Goal: Task Accomplishment & Management: Use online tool/utility

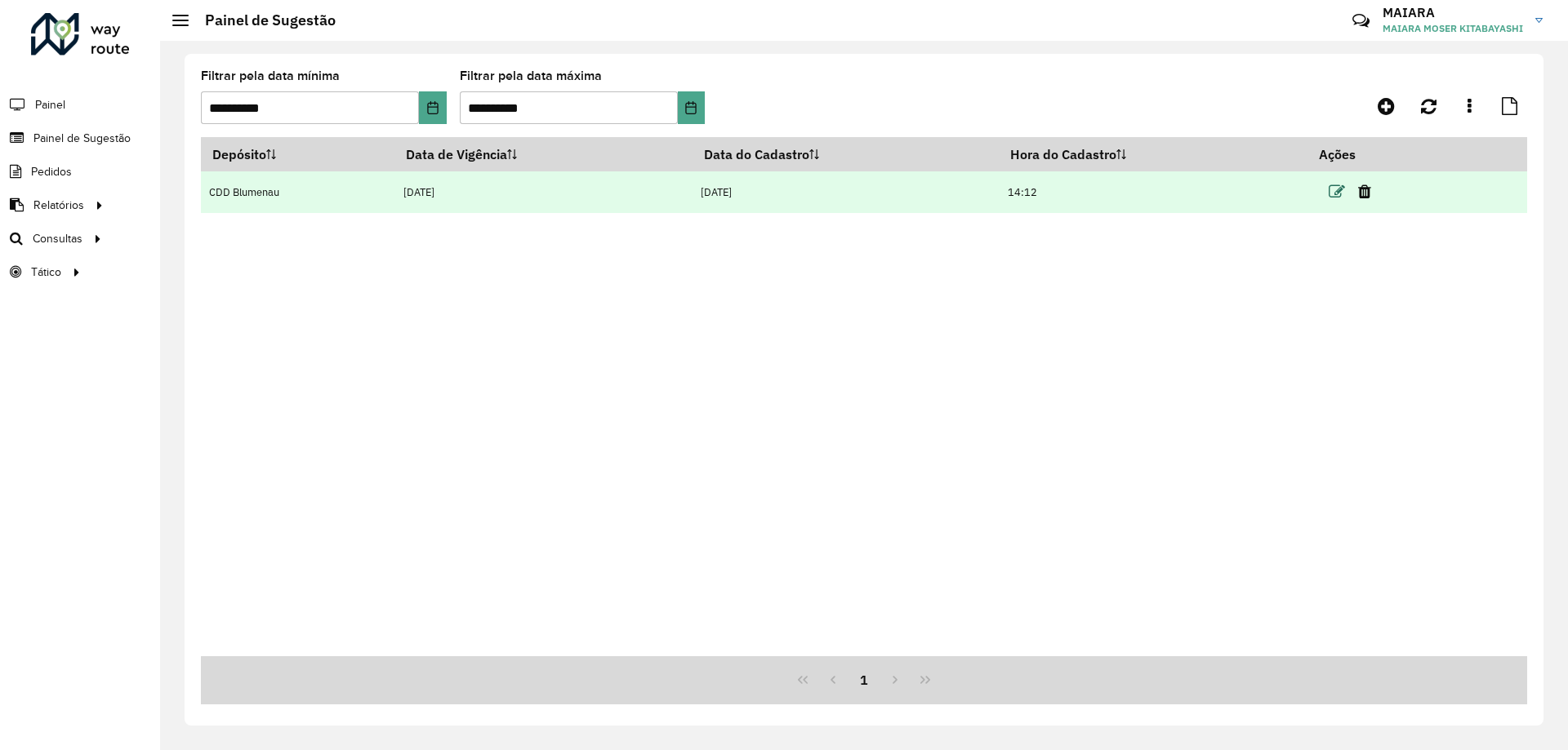
click at [1336, 194] on icon at bounding box center [1336, 191] width 16 height 16
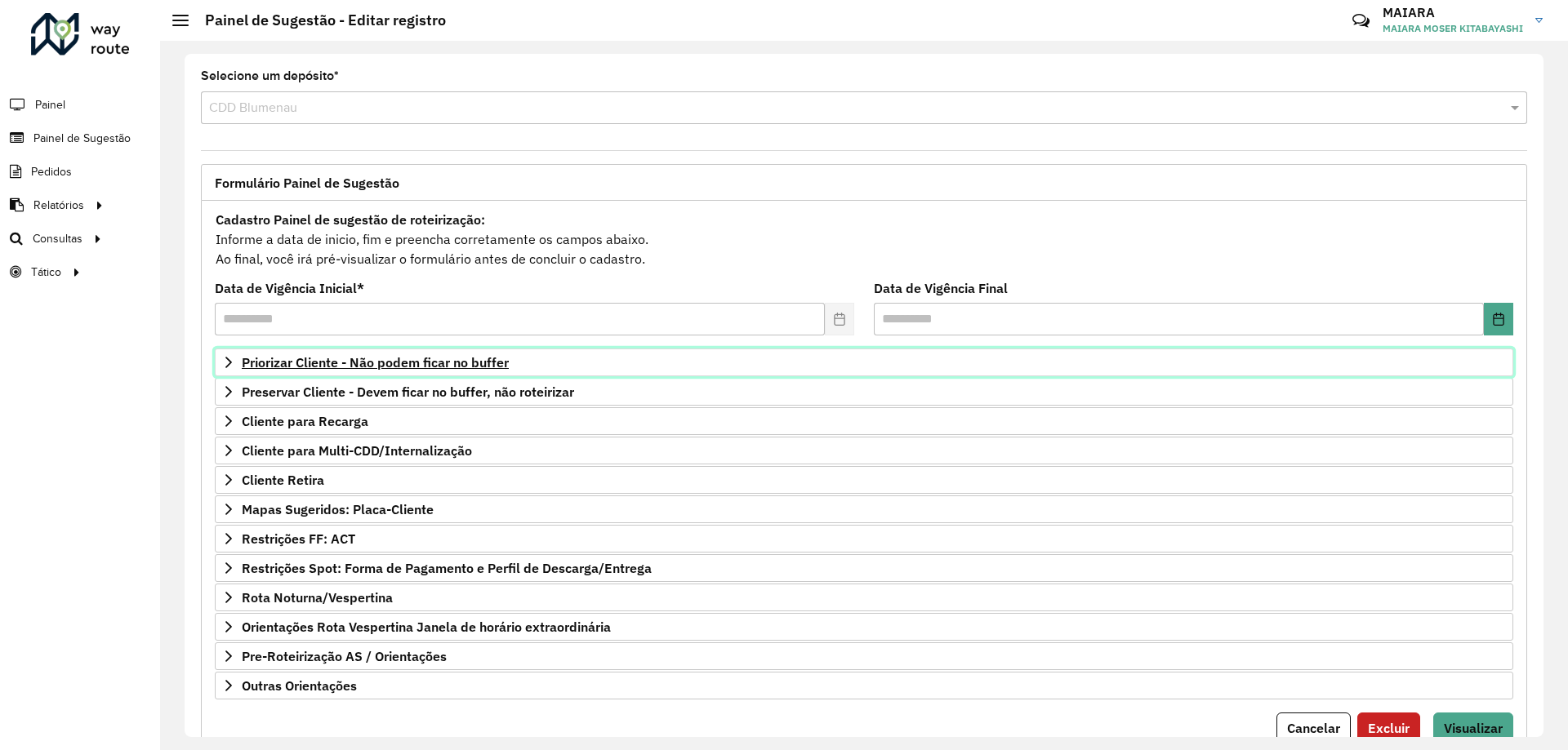
click at [330, 363] on span "Priorizar Cliente - Não podem ficar no buffer" at bounding box center [375, 362] width 267 height 13
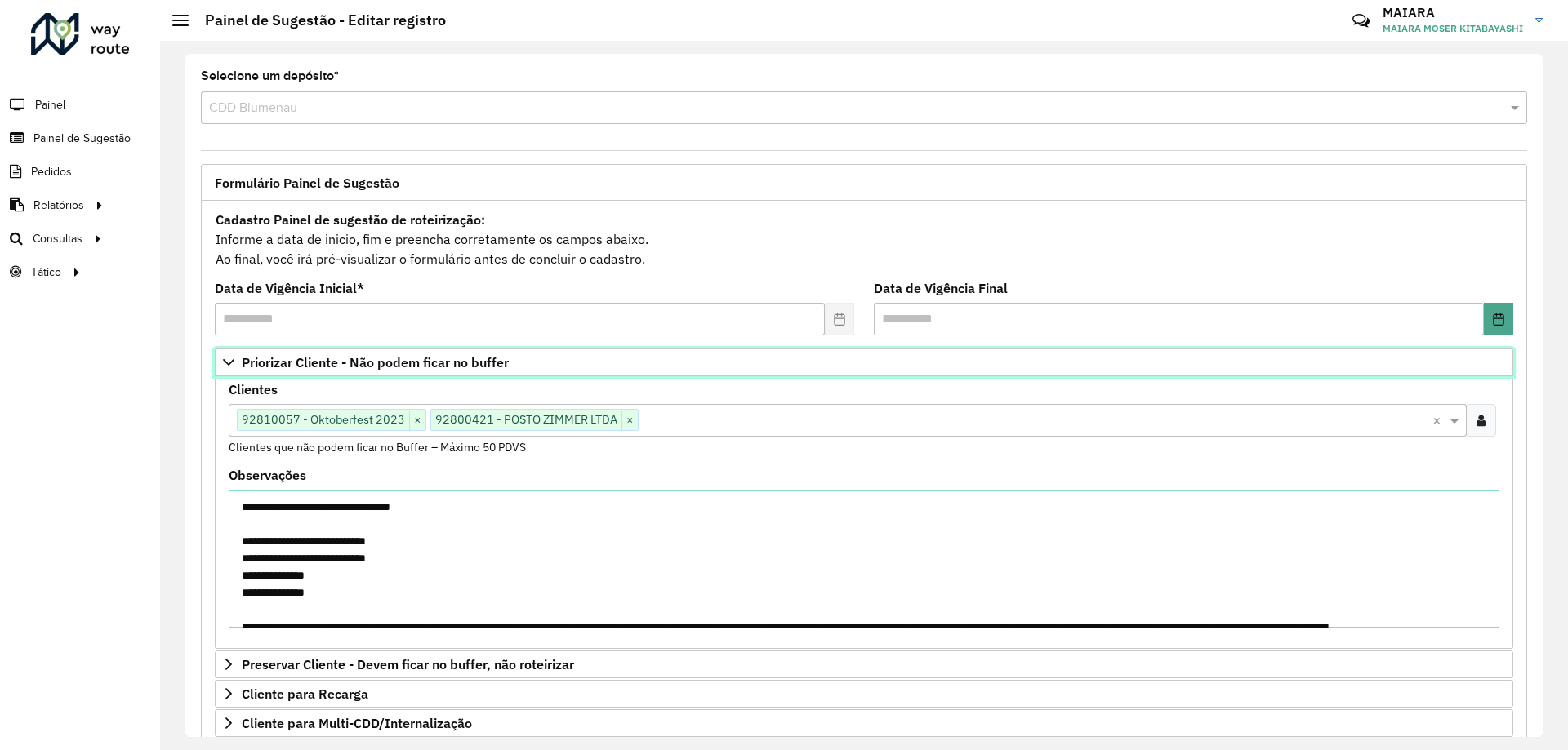
scroll to position [81, 0]
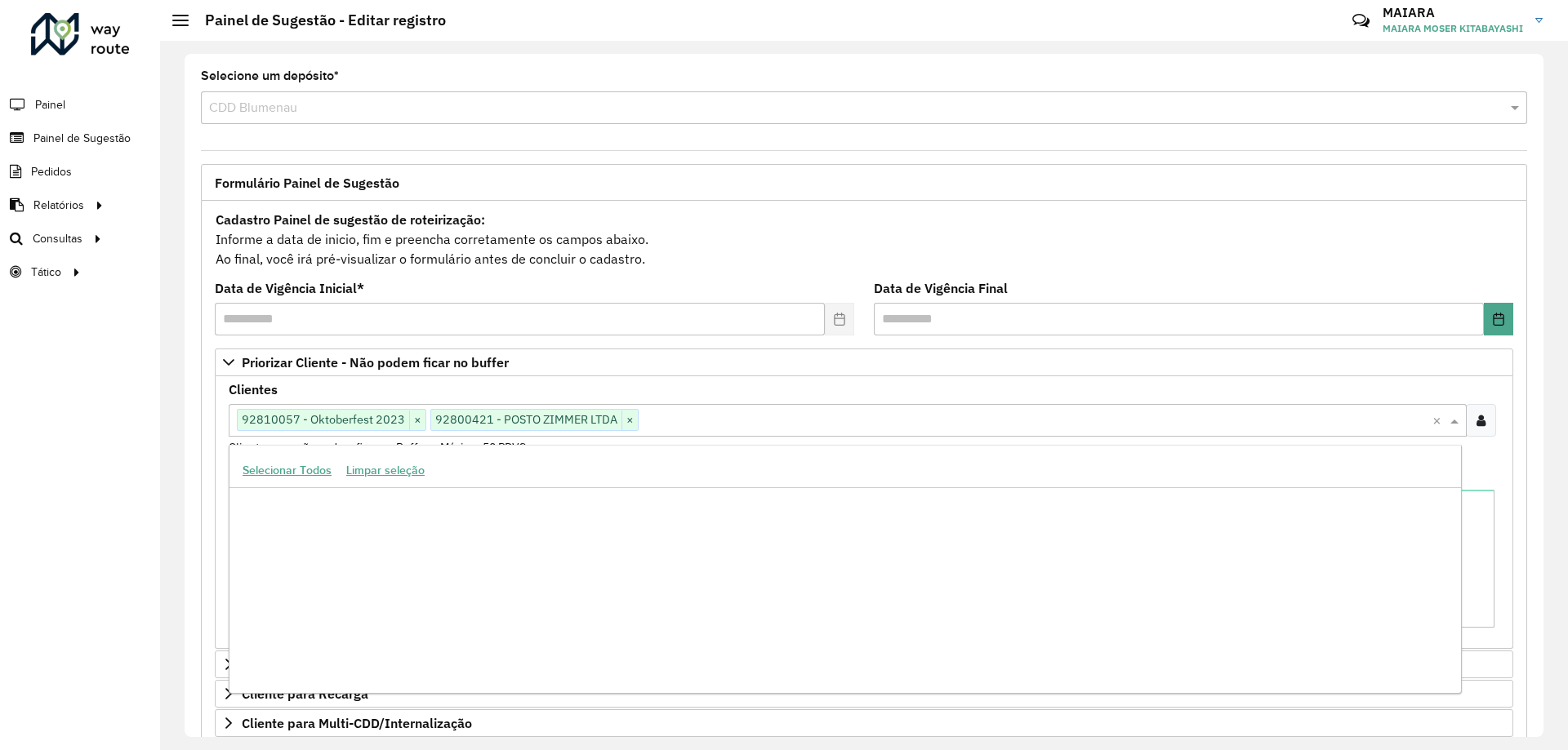
click at [697, 415] on input "text" at bounding box center [1035, 421] width 794 height 19
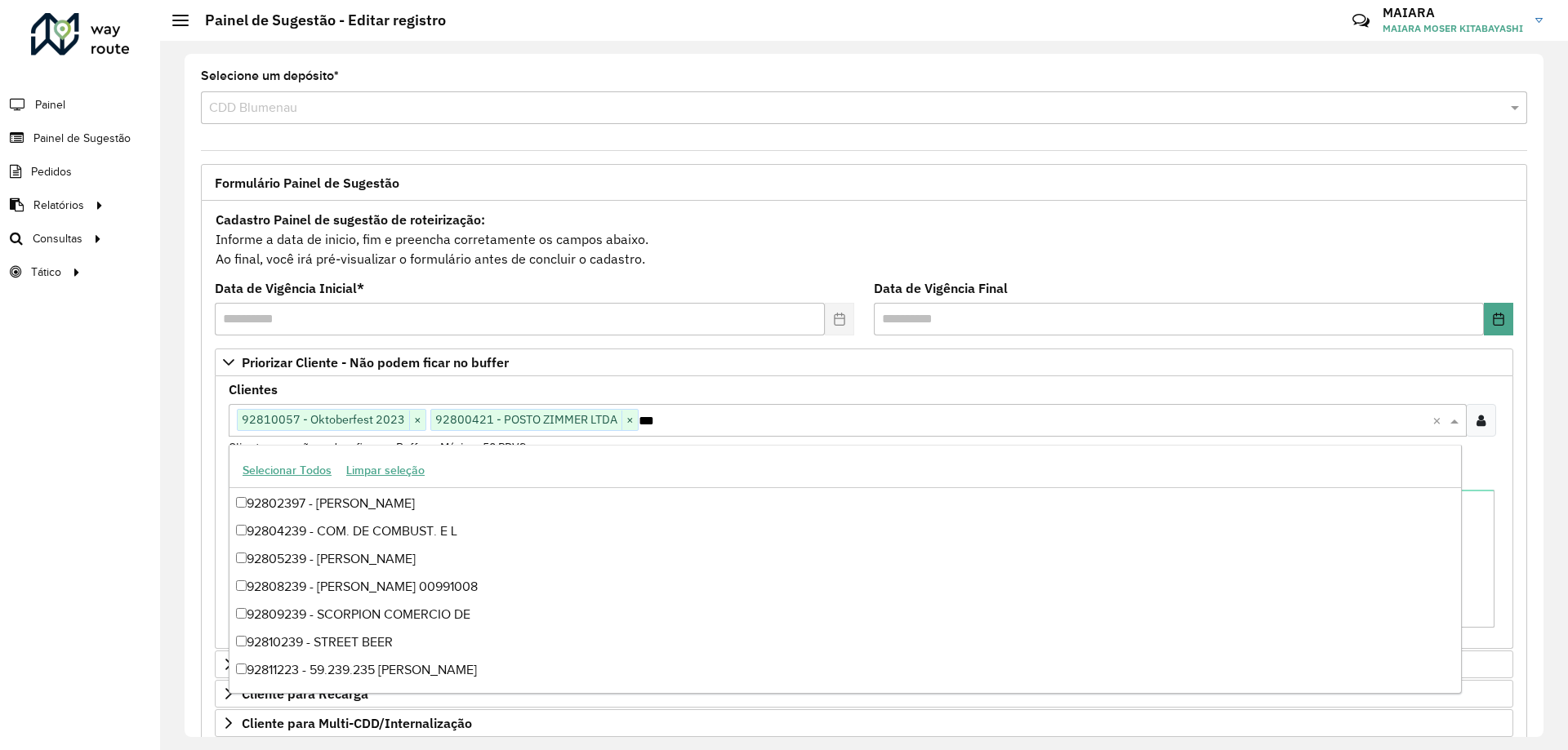
scroll to position [165, 0]
type input "*"
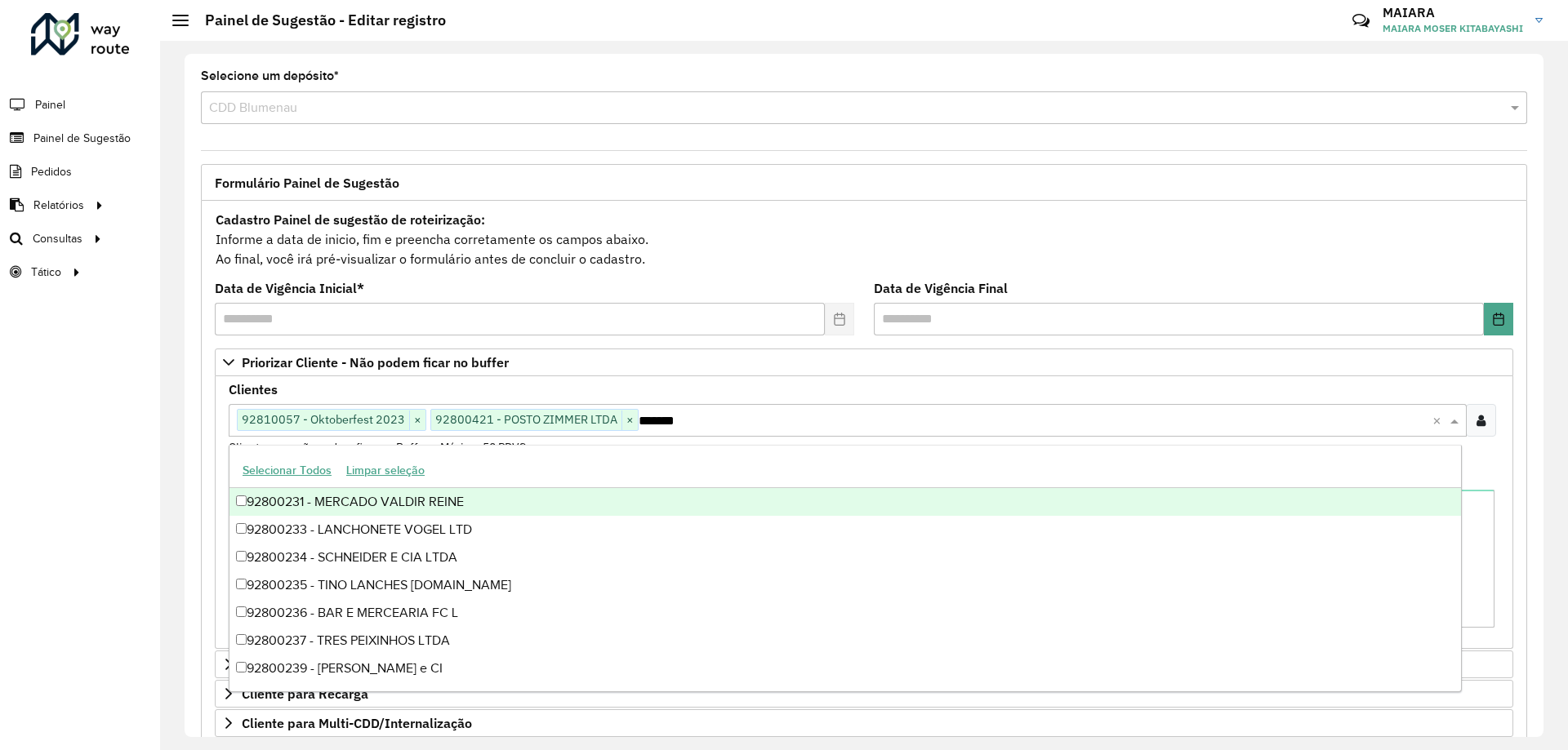
scroll to position [0, 0]
type input "********"
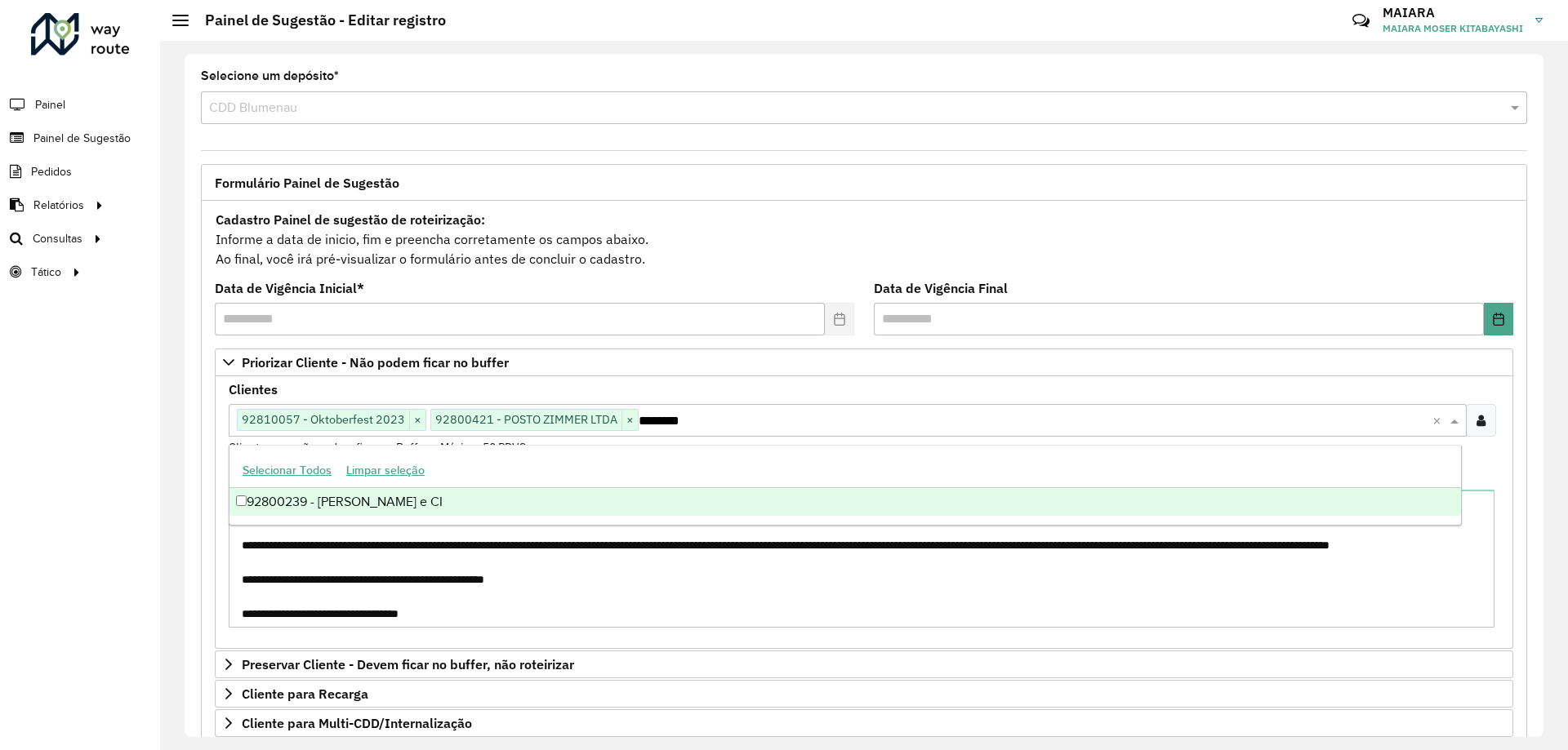
click at [252, 505] on div "92800239 - VALDIR DA SILVA e CI" at bounding box center [845, 502] width 1232 height 28
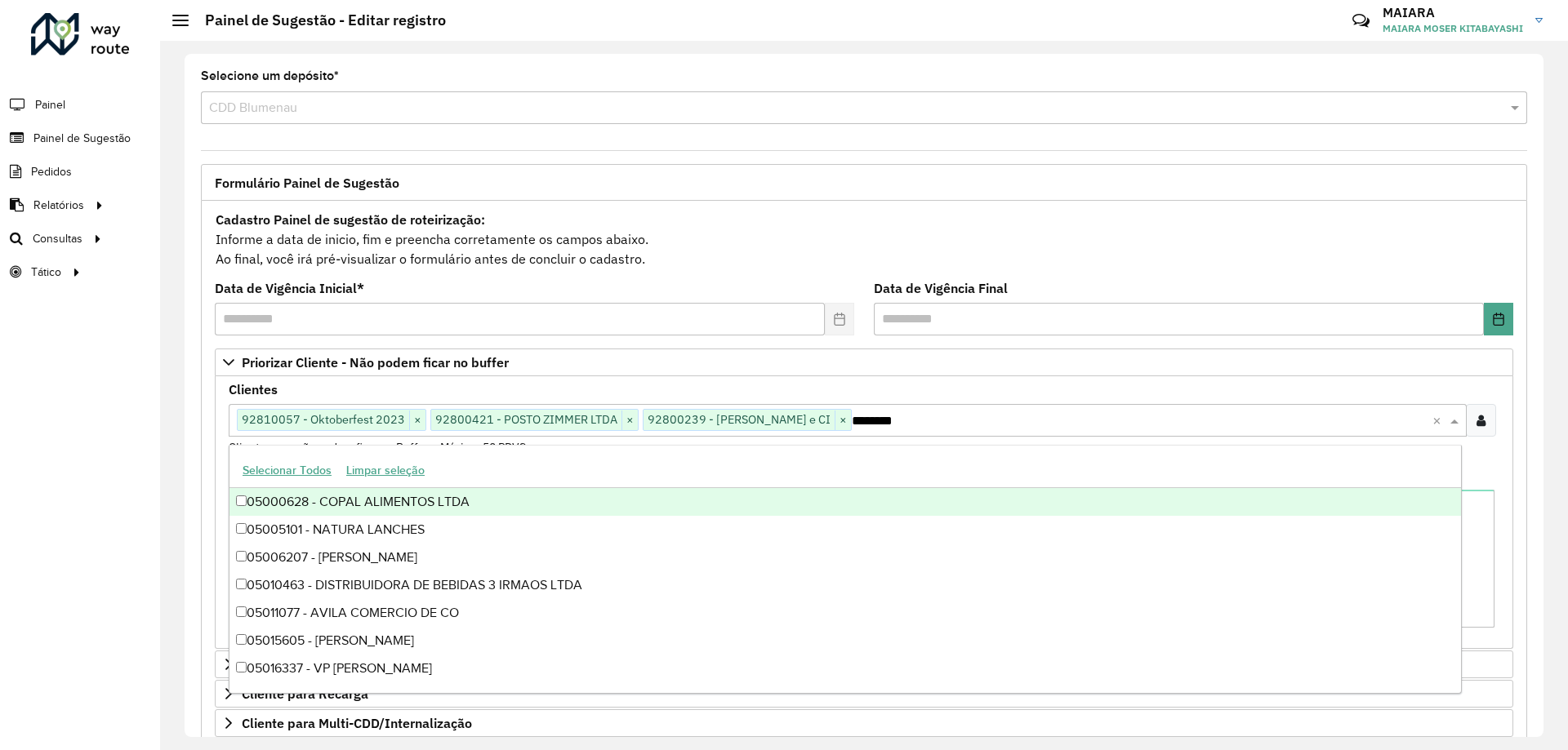
click at [926, 416] on input "********" at bounding box center [1142, 421] width 581 height 19
click at [150, 457] on div "Roteirizador AmbevTech Painel Painel de Sugestão Pedidos Relatórios Clientes Cl…" at bounding box center [80, 375] width 160 height 750
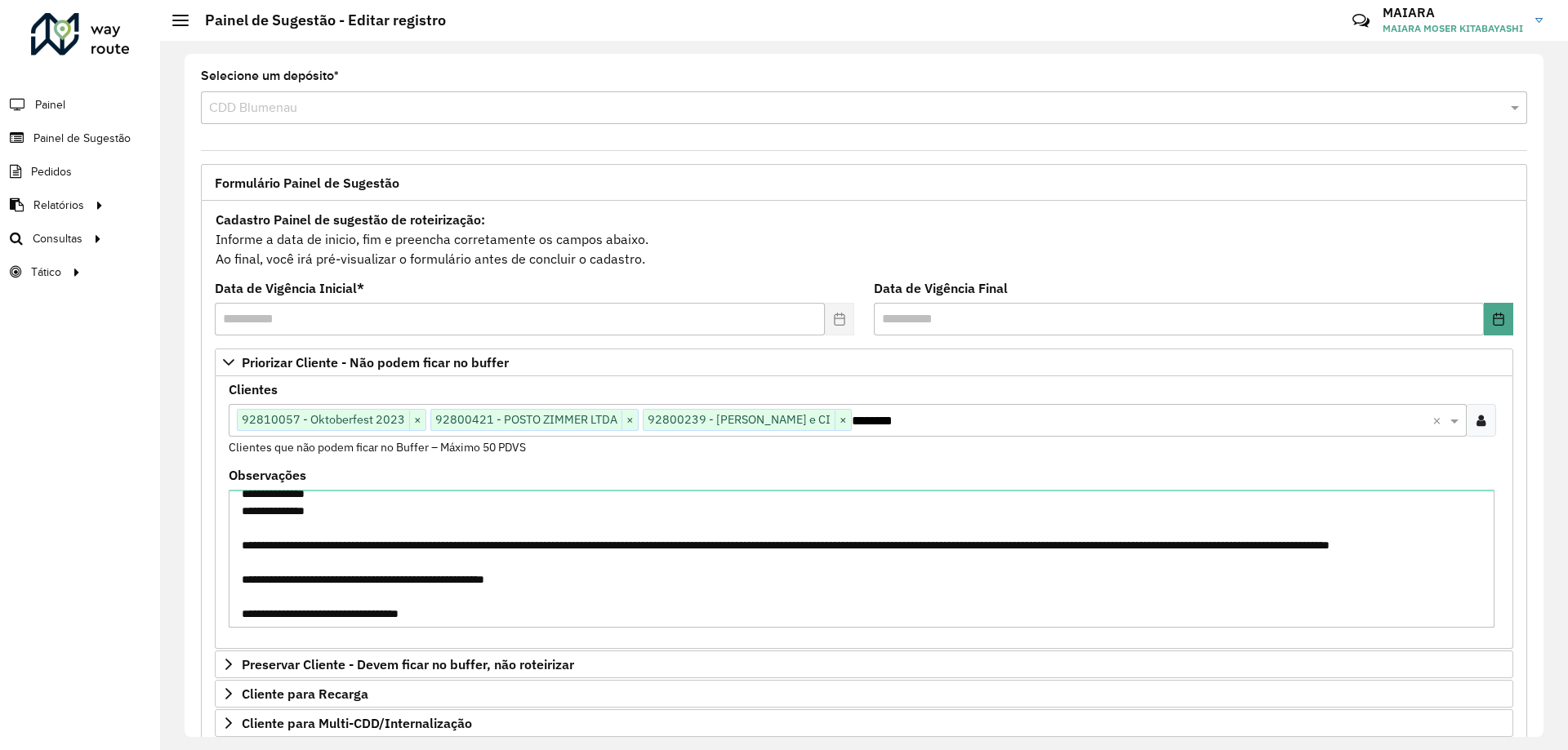
scroll to position [103, 0]
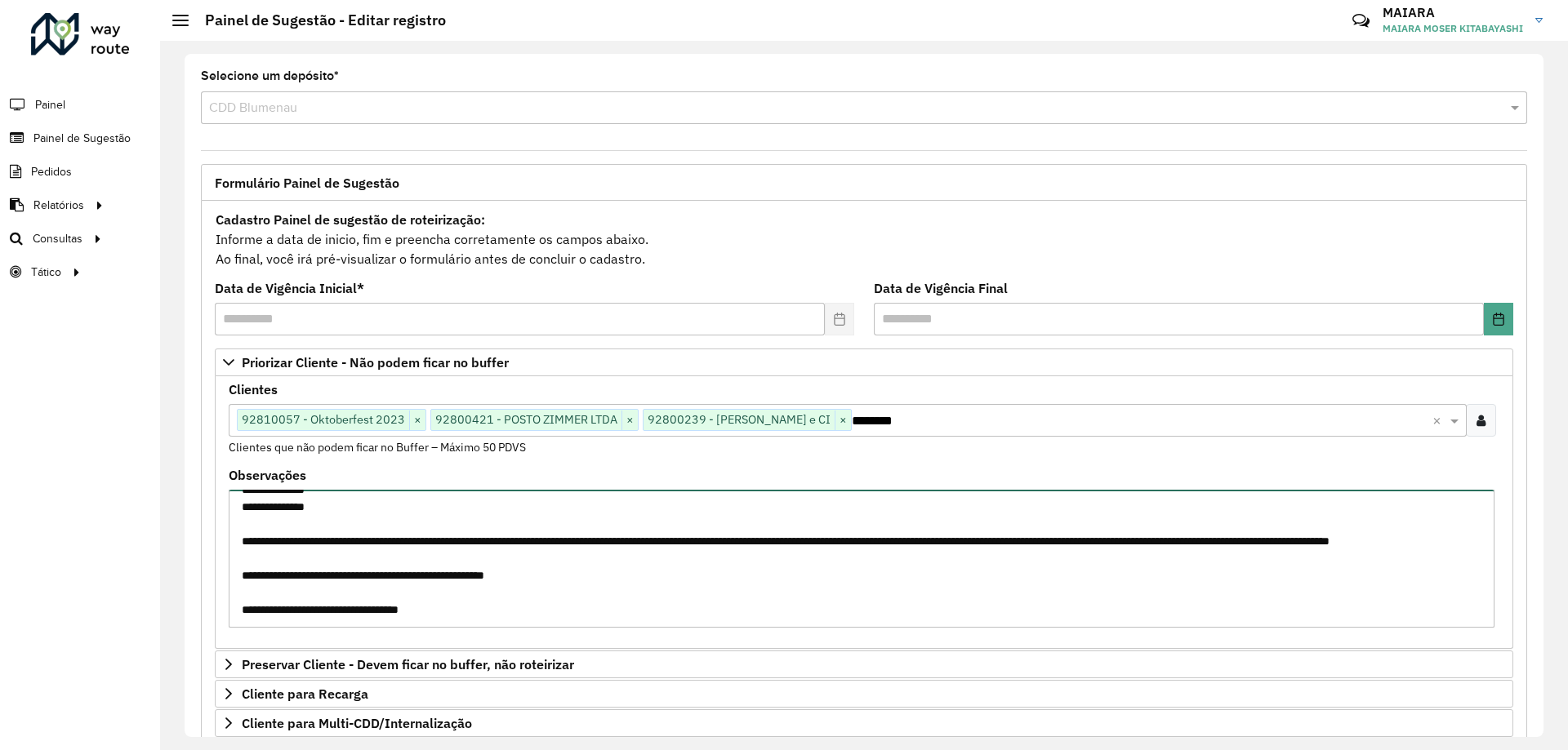
click at [537, 606] on textarea "**********" at bounding box center [861, 559] width 1266 height 138
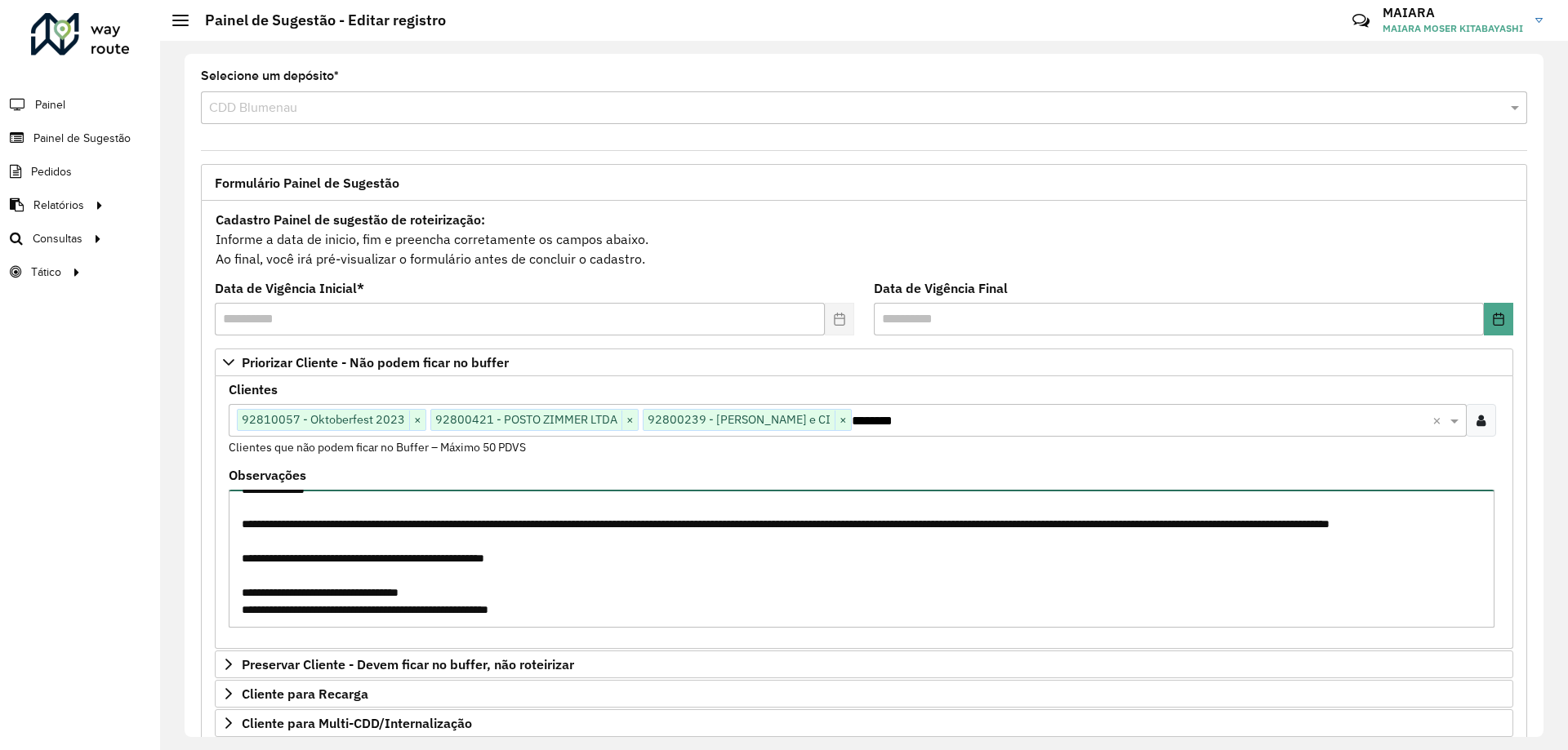
click at [550, 599] on textarea "**********" at bounding box center [861, 559] width 1266 height 138
click at [559, 568] on textarea "**********" at bounding box center [861, 559] width 1266 height 138
click at [560, 580] on textarea "**********" at bounding box center [861, 559] width 1266 height 138
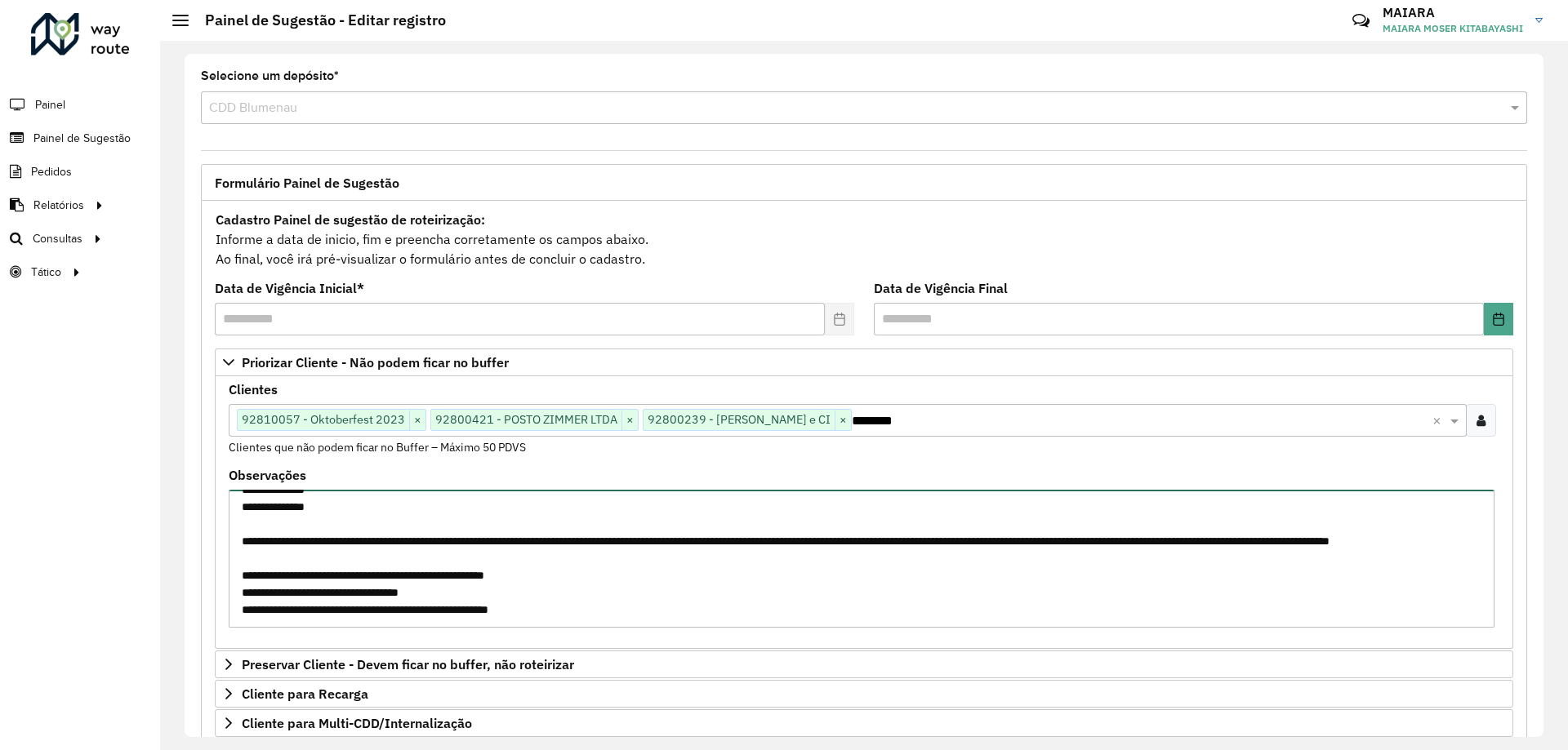
scroll to position [103, 0]
click at [561, 609] on textarea "**********" at bounding box center [861, 559] width 1266 height 138
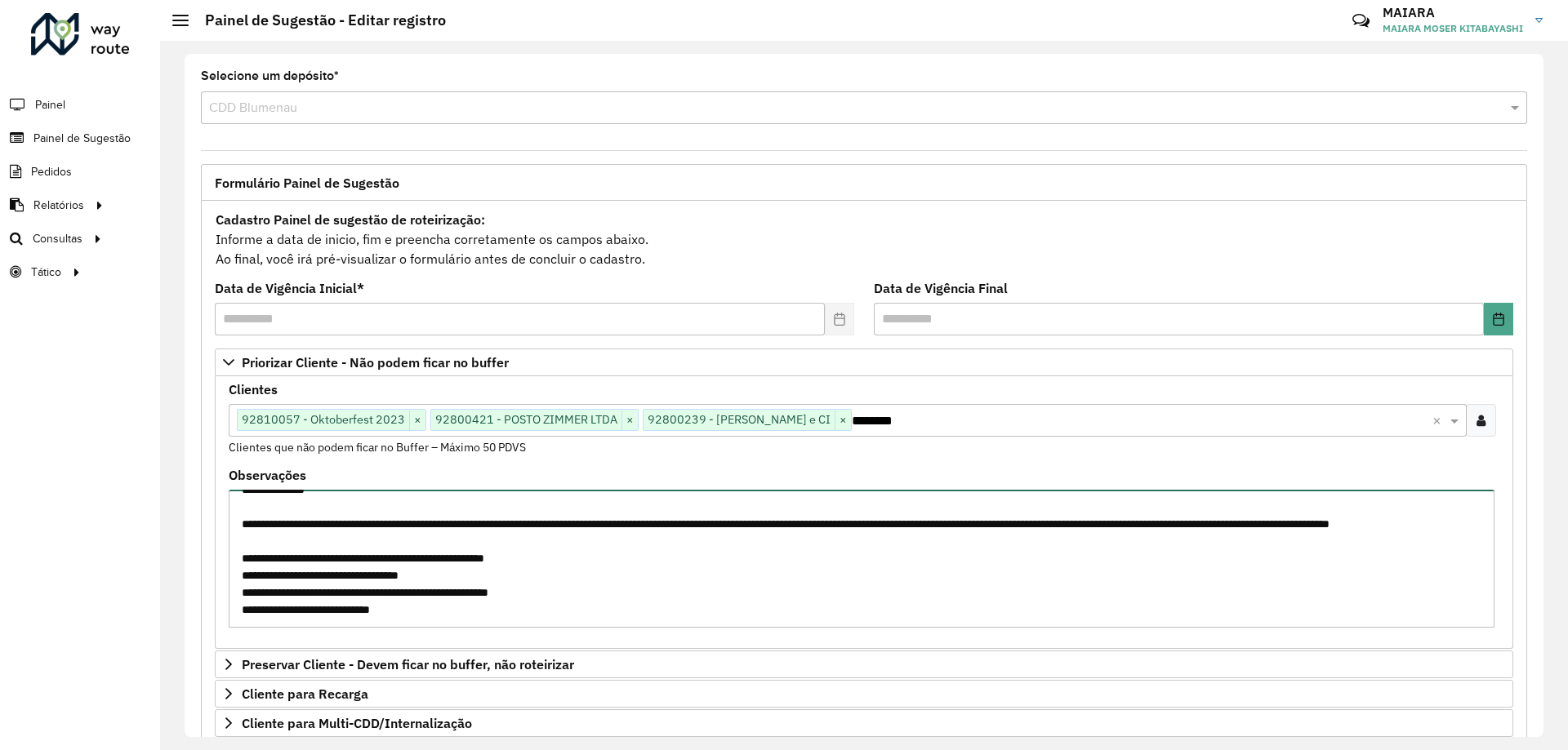
type textarea "**********"
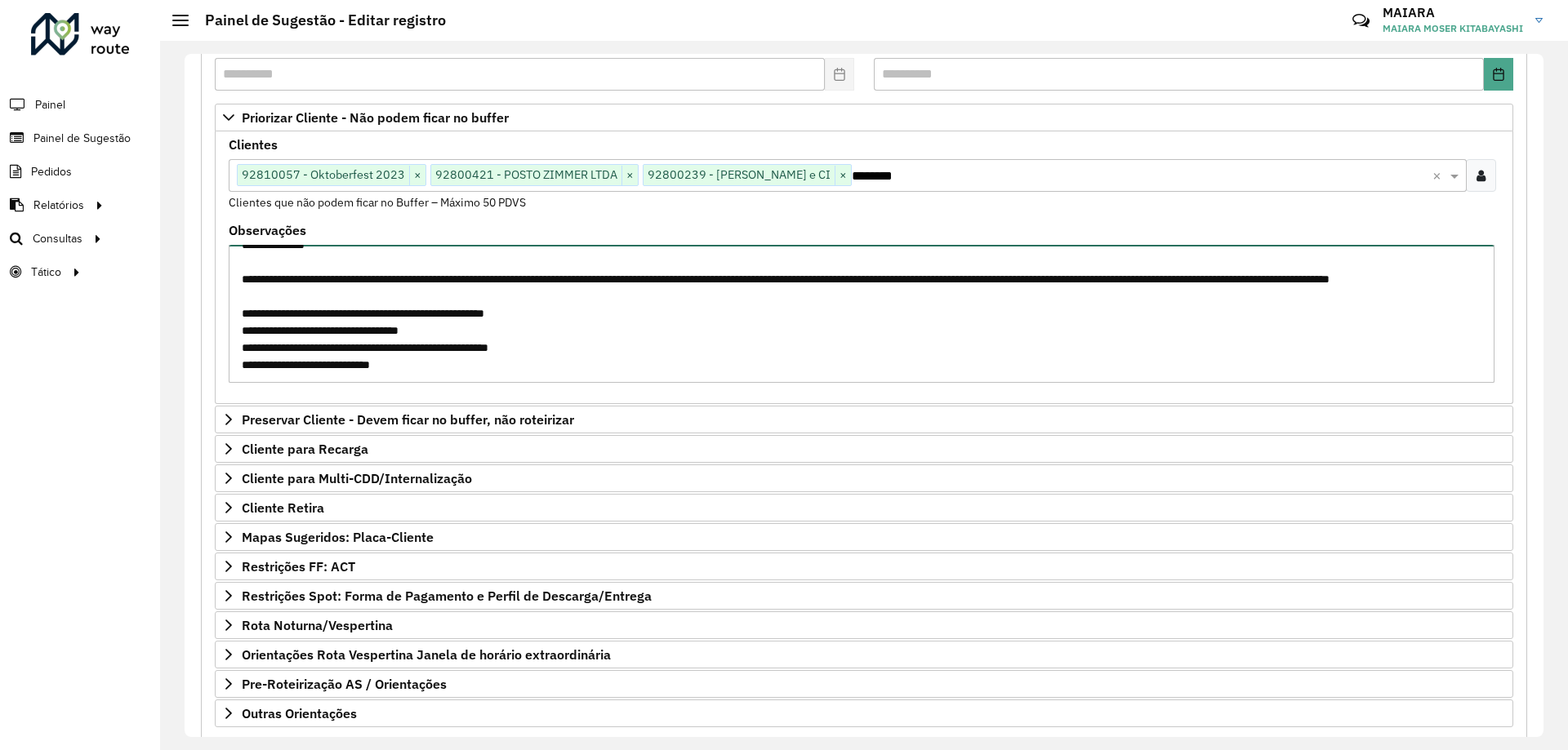
scroll to position [336, 0]
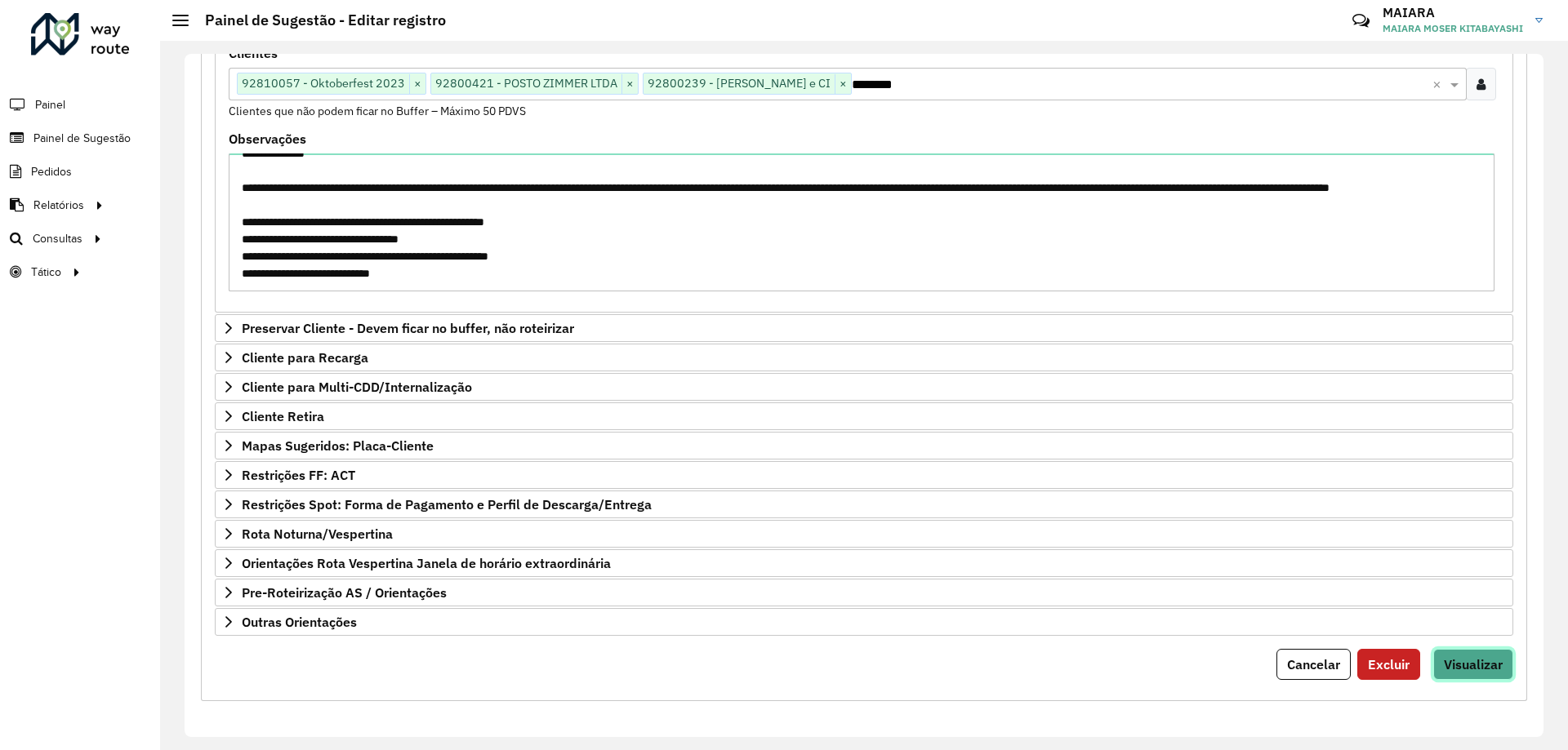
click at [1478, 665] on span "Visualizar" at bounding box center [1472, 664] width 58 height 16
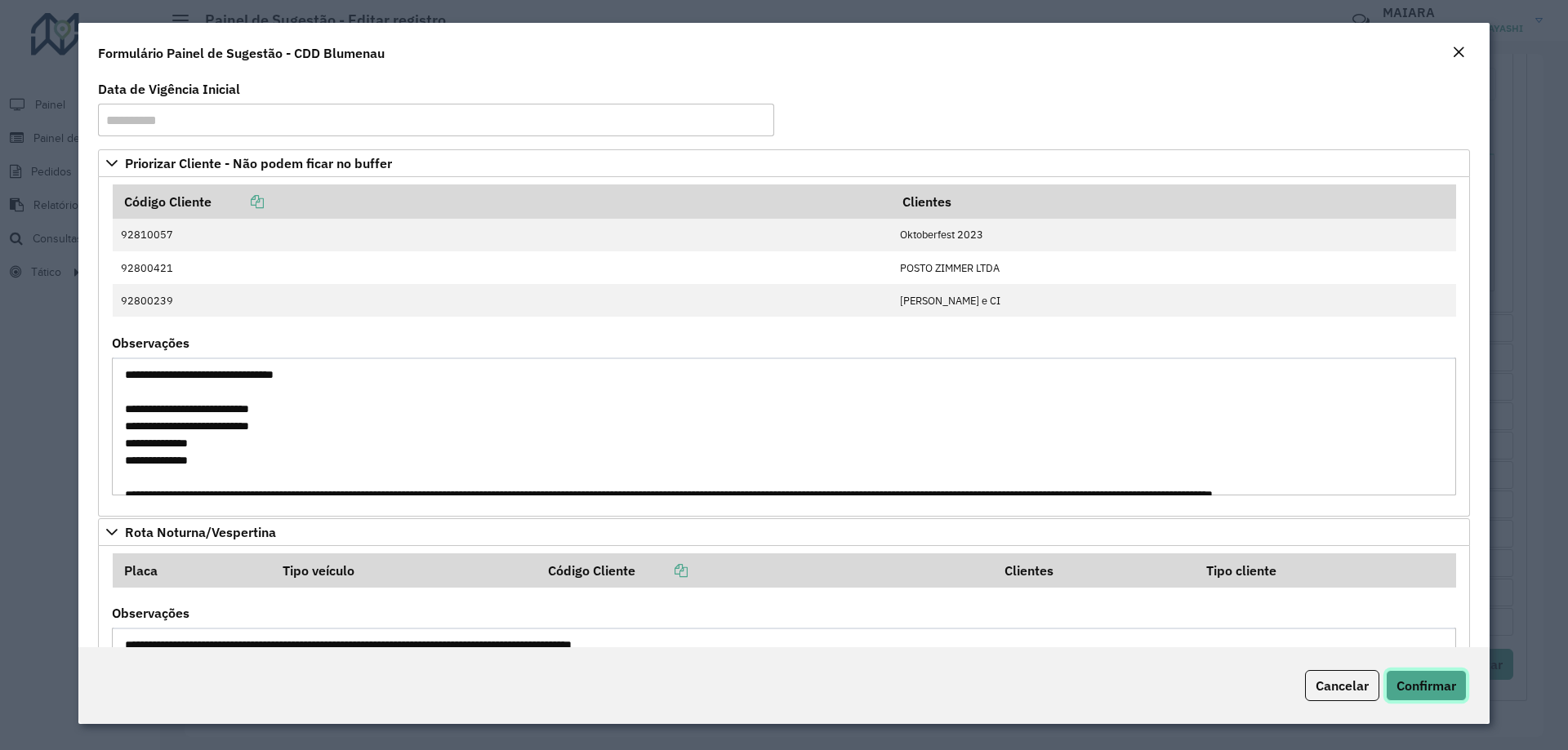
click at [1426, 685] on span "Confirmar" at bounding box center [1426, 686] width 59 height 16
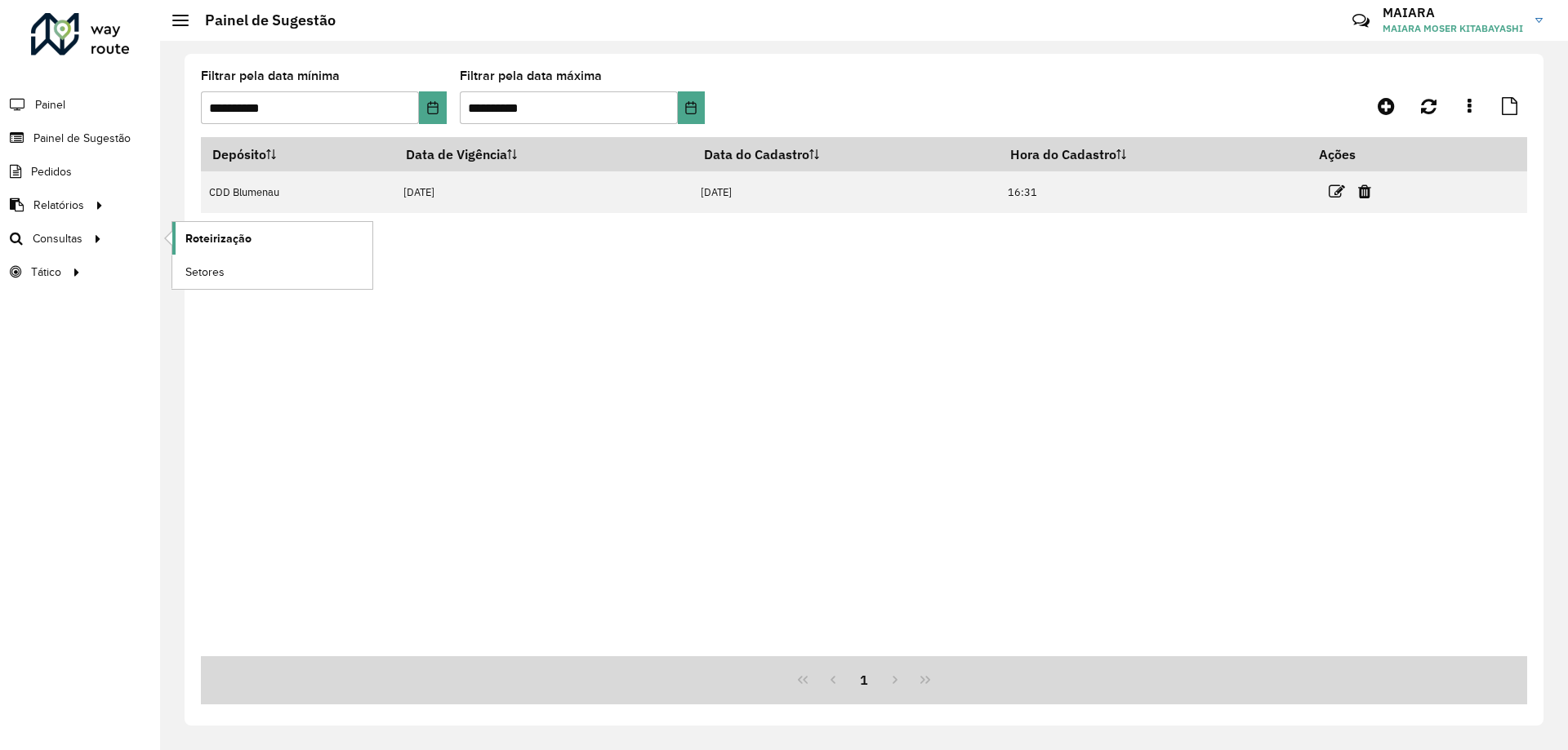
click at [199, 238] on span "Roteirização" at bounding box center [218, 239] width 66 height 17
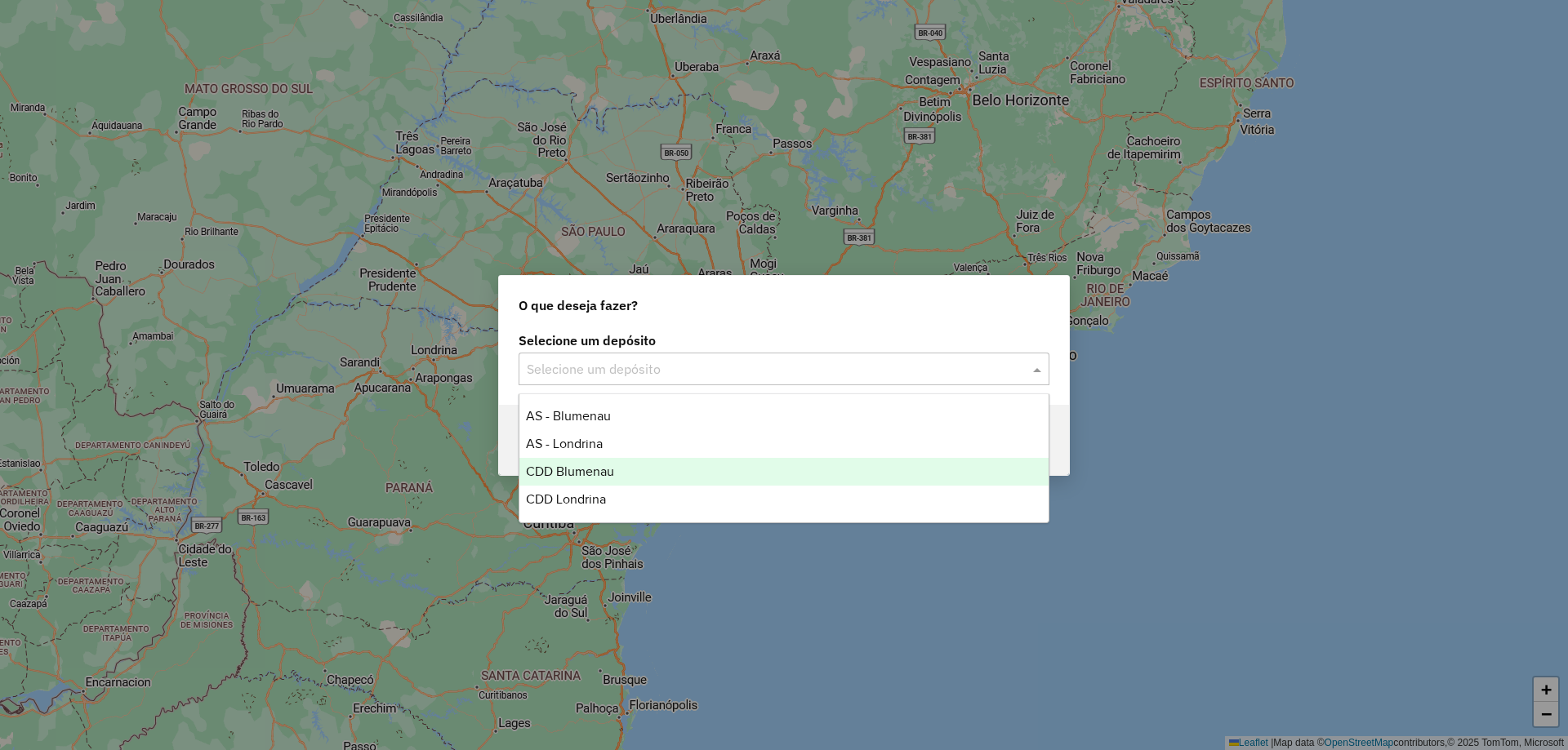
click at [638, 476] on div "CDD Blumenau" at bounding box center [783, 472] width 529 height 28
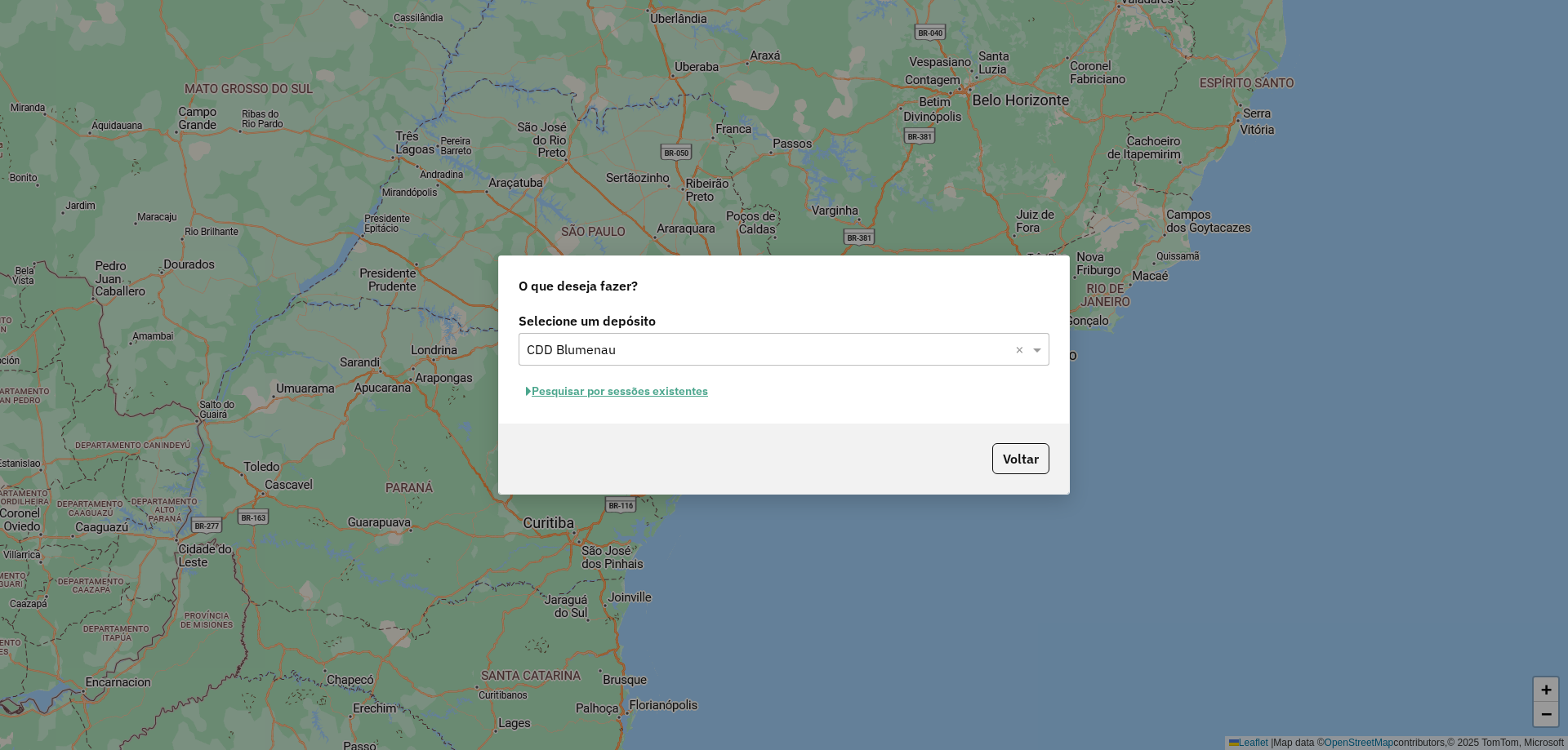
click at [660, 394] on button "Pesquisar por sessões existentes" at bounding box center [616, 392] width 196 height 25
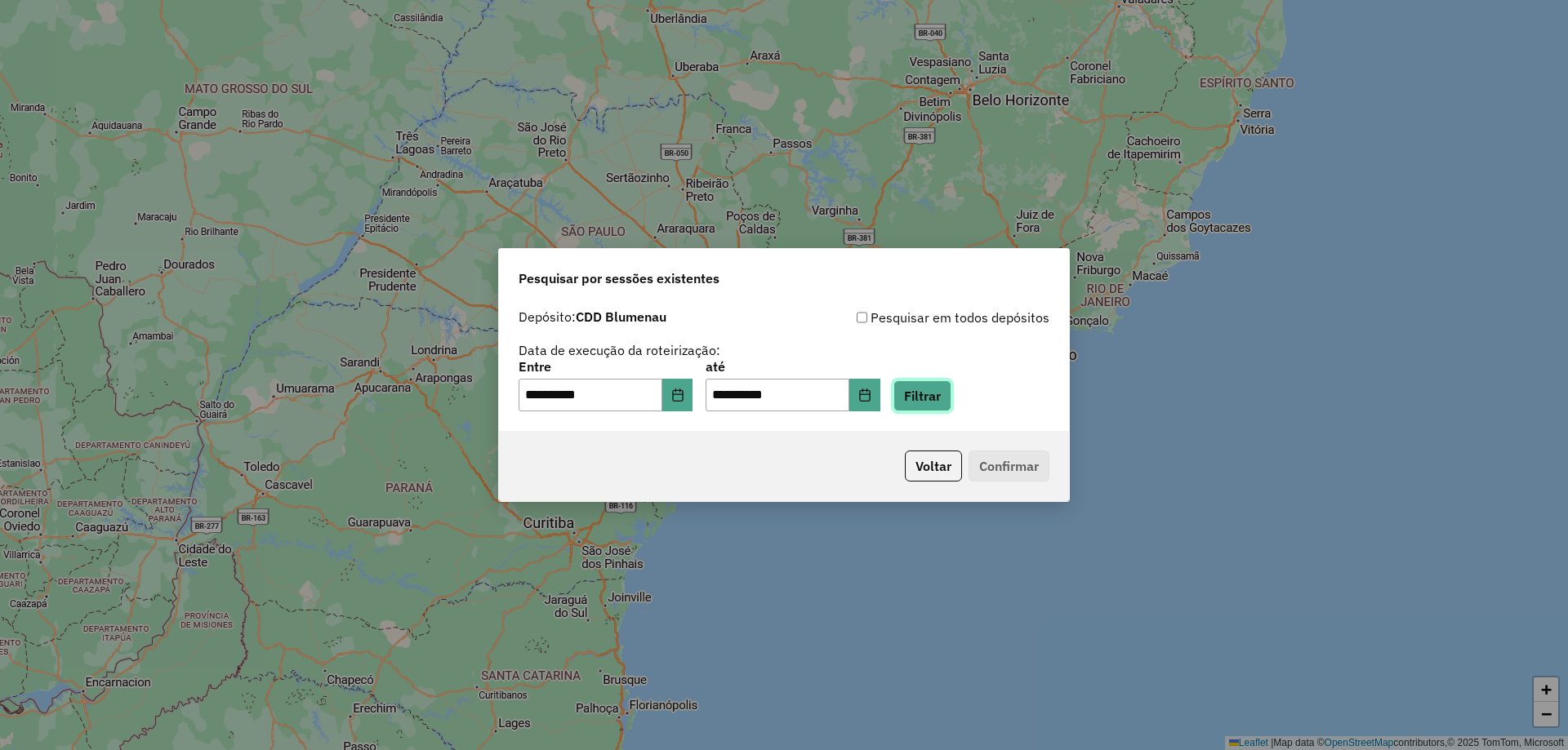
click at [952, 388] on button "Filtrar" at bounding box center [922, 395] width 58 height 31
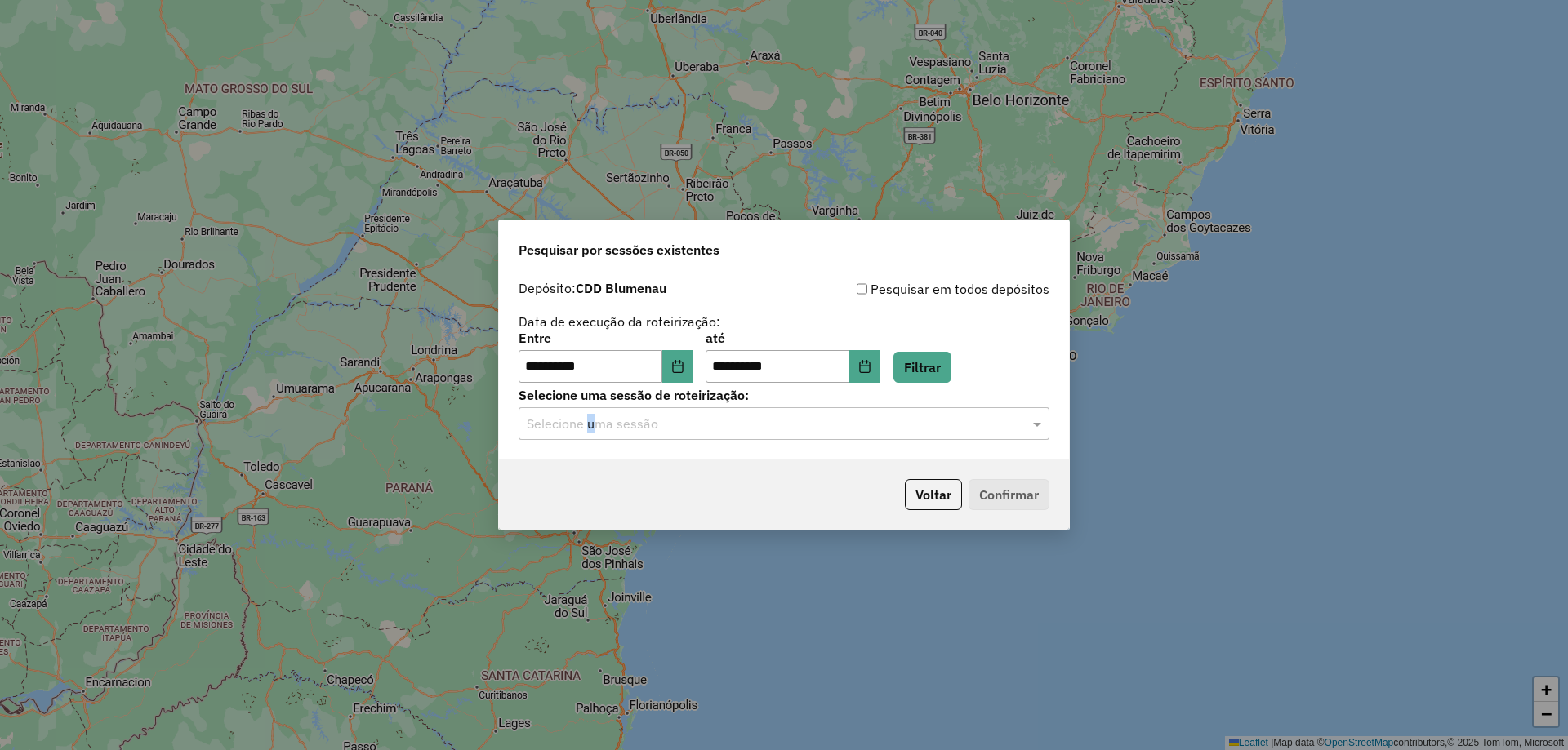
drag, startPoint x: 595, startPoint y: 449, endPoint x: 588, endPoint y: 440, distance: 11.4
click at [588, 442] on div "**********" at bounding box center [783, 366] width 570 height 187
click at [587, 433] on div "Selecione uma sessão" at bounding box center [783, 423] width 531 height 33
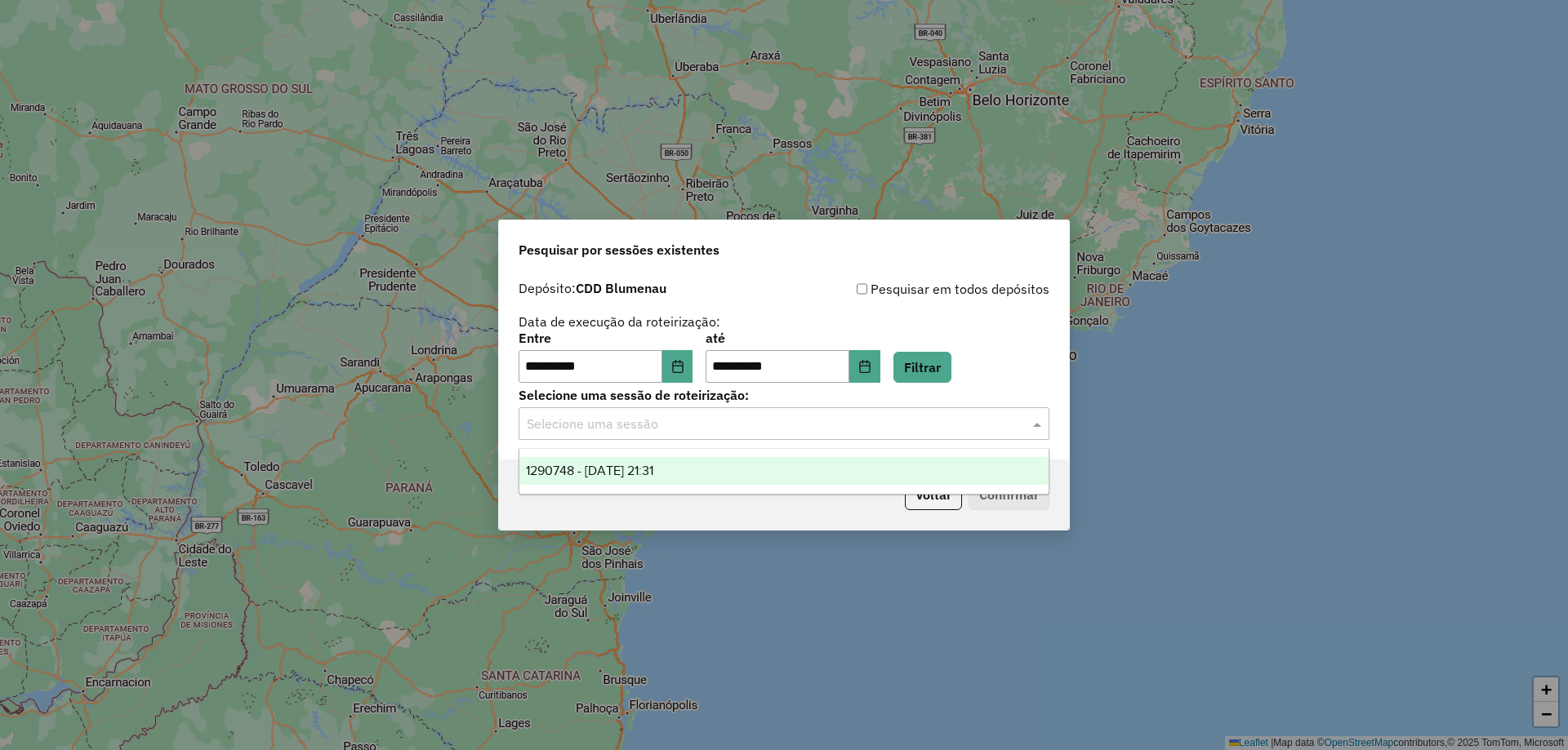
click at [586, 464] on span "1290748 - 08/10/2025 21:31" at bounding box center [589, 471] width 127 height 14
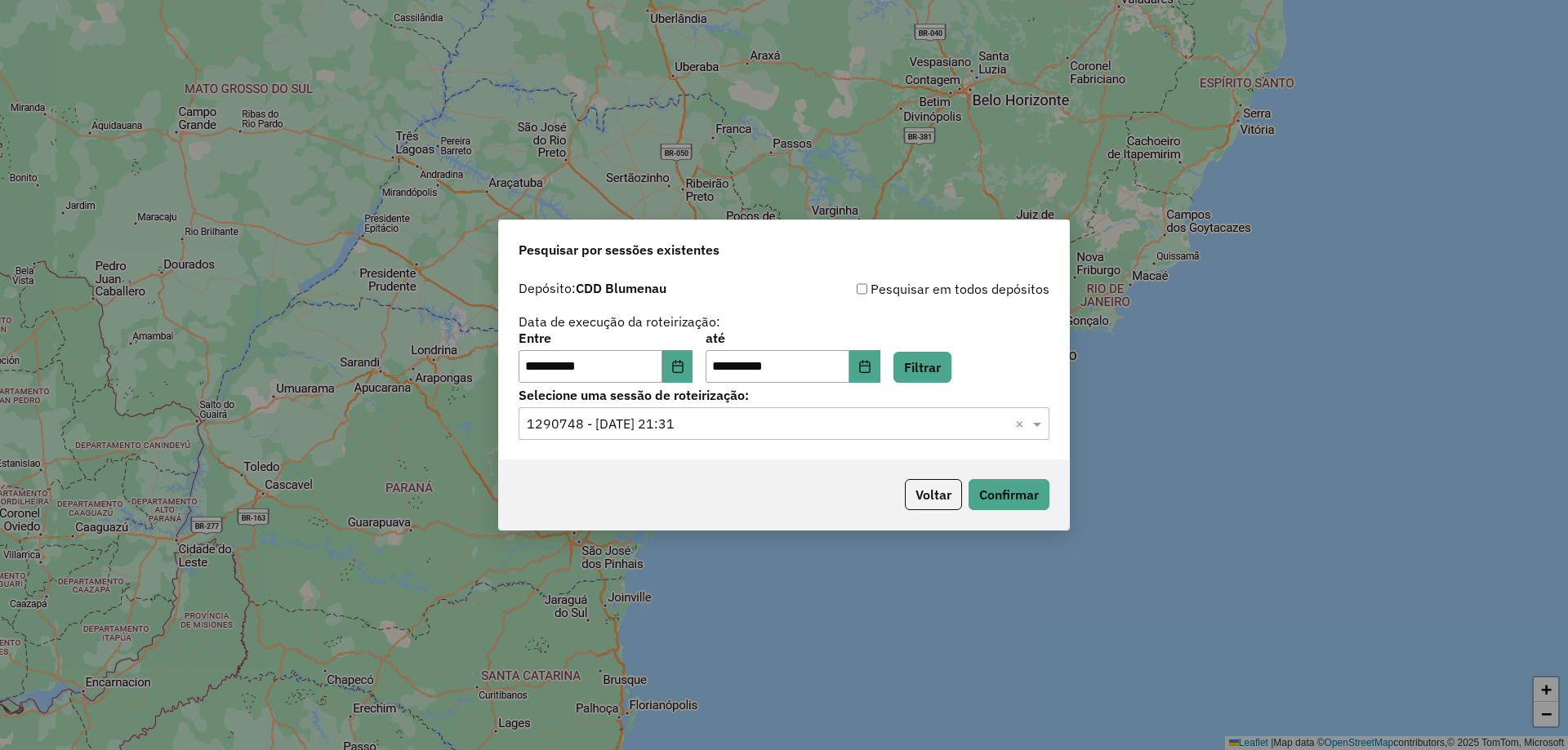
click at [1053, 505] on div "Voltar Confirmar" at bounding box center [783, 494] width 570 height 70
click at [1025, 499] on button "Confirmar" at bounding box center [1008, 494] width 80 height 31
click at [930, 497] on button "Voltar" at bounding box center [934, 494] width 58 height 31
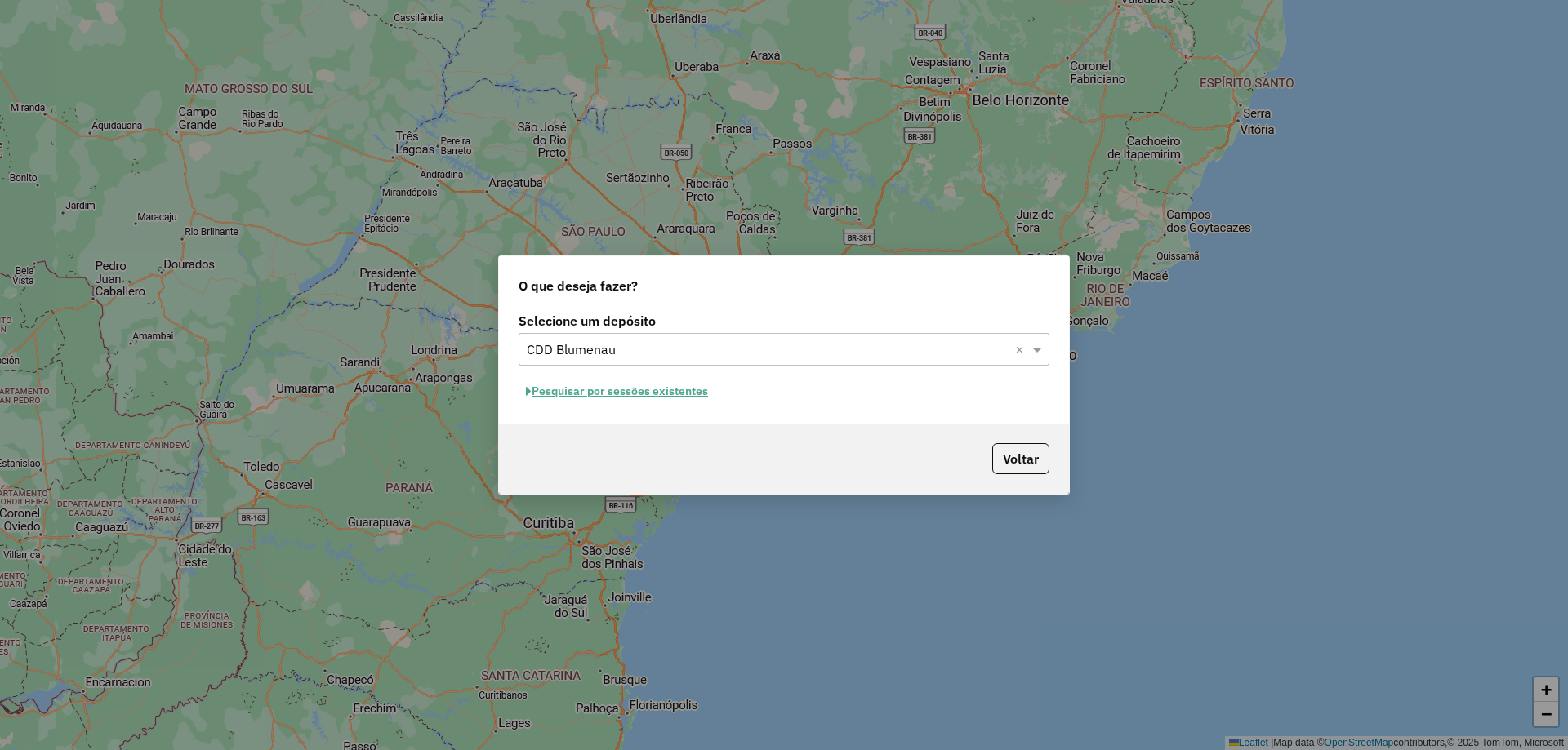
click at [773, 369] on div "Selecione um depósito Selecione um depósito × CDD Blumenau × Pesquisar por sess…" at bounding box center [783, 367] width 570 height 115
click at [669, 380] on button "Pesquisar por sessões existentes" at bounding box center [616, 392] width 196 height 25
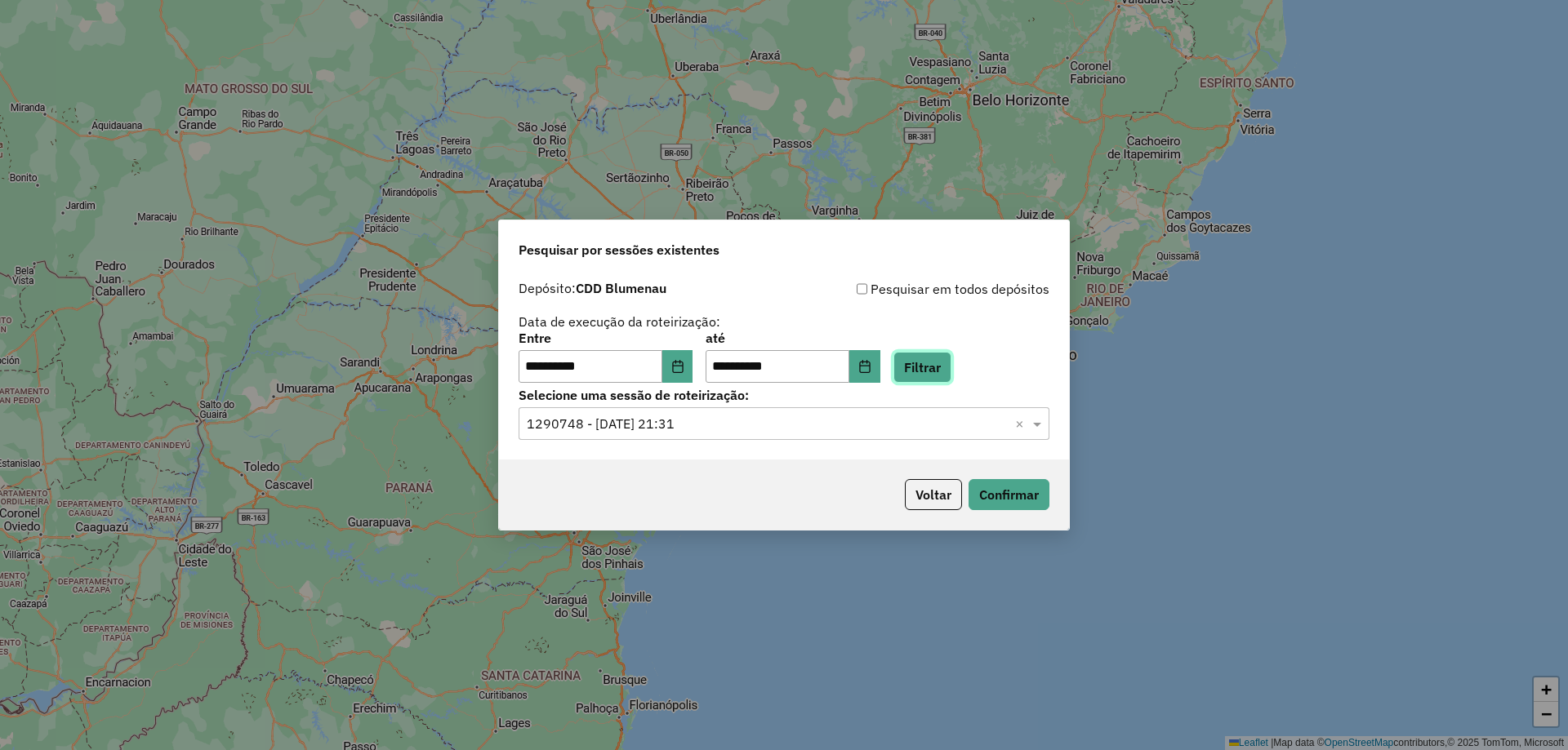
click at [933, 379] on button "Filtrar" at bounding box center [922, 367] width 58 height 31
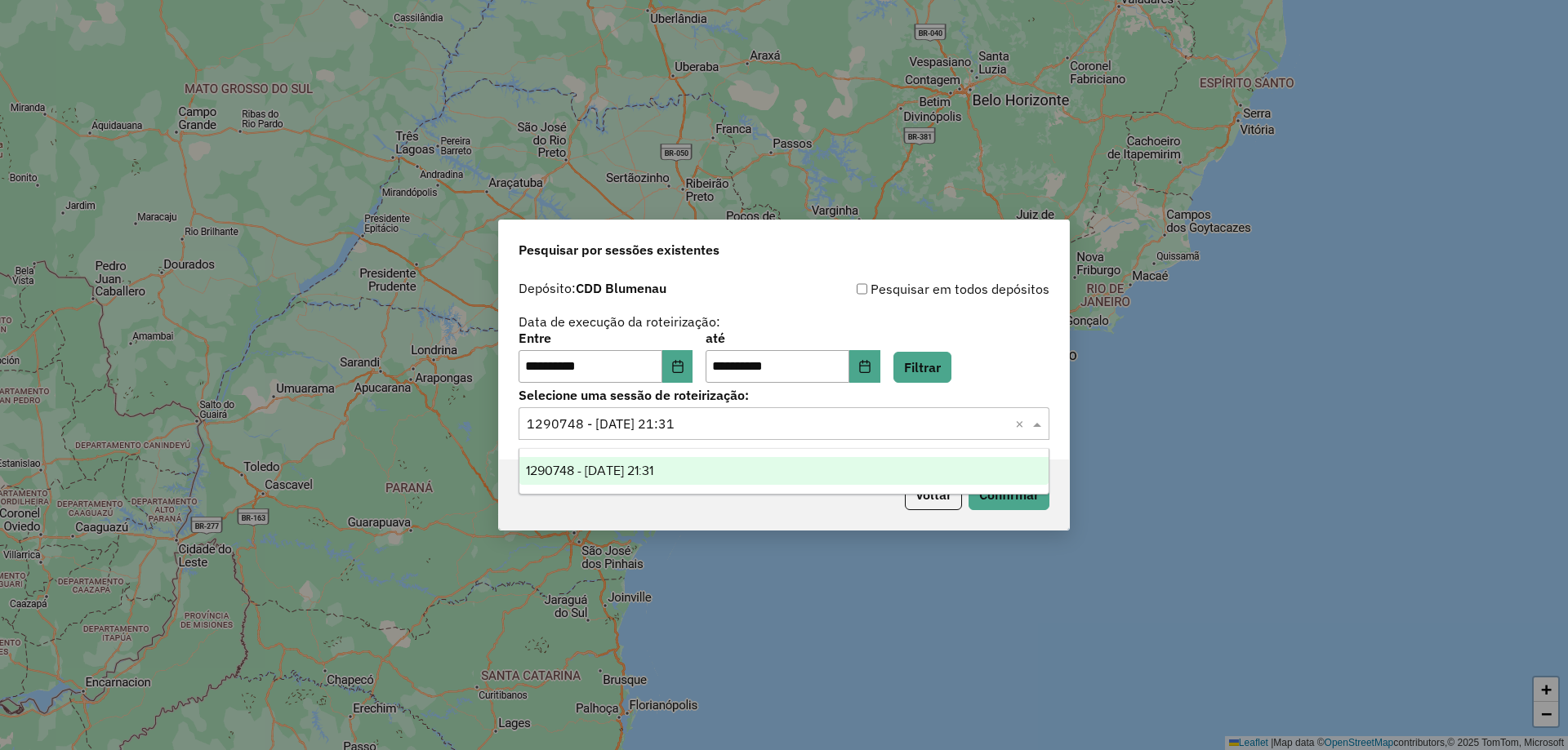
click at [918, 422] on input "text" at bounding box center [767, 424] width 482 height 19
click at [690, 422] on input "text" at bounding box center [767, 424] width 482 height 19
click at [687, 463] on div "1290748 - 08/10/2025 21:31" at bounding box center [783, 471] width 529 height 28
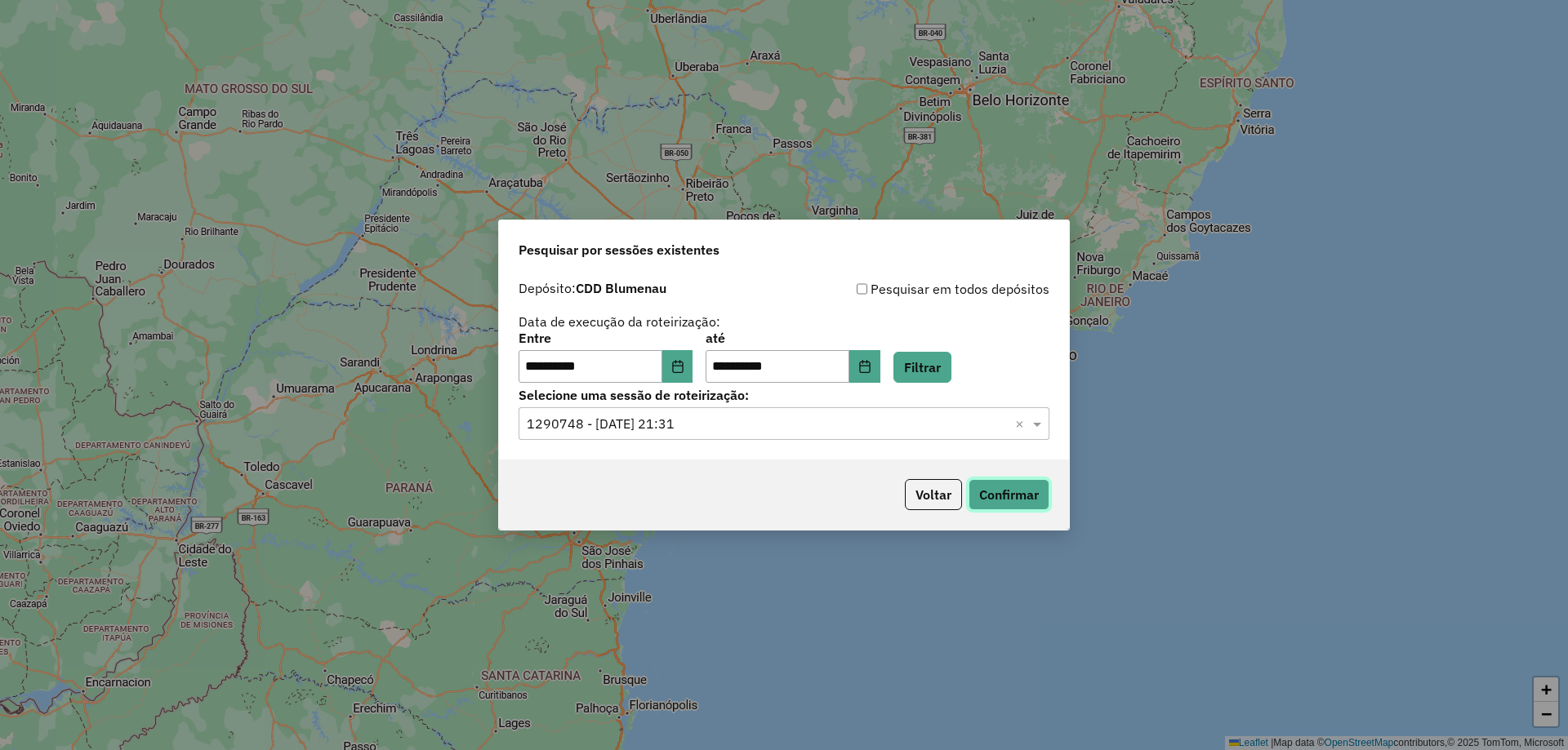
click at [1032, 500] on button "Confirmar" at bounding box center [1008, 494] width 80 height 31
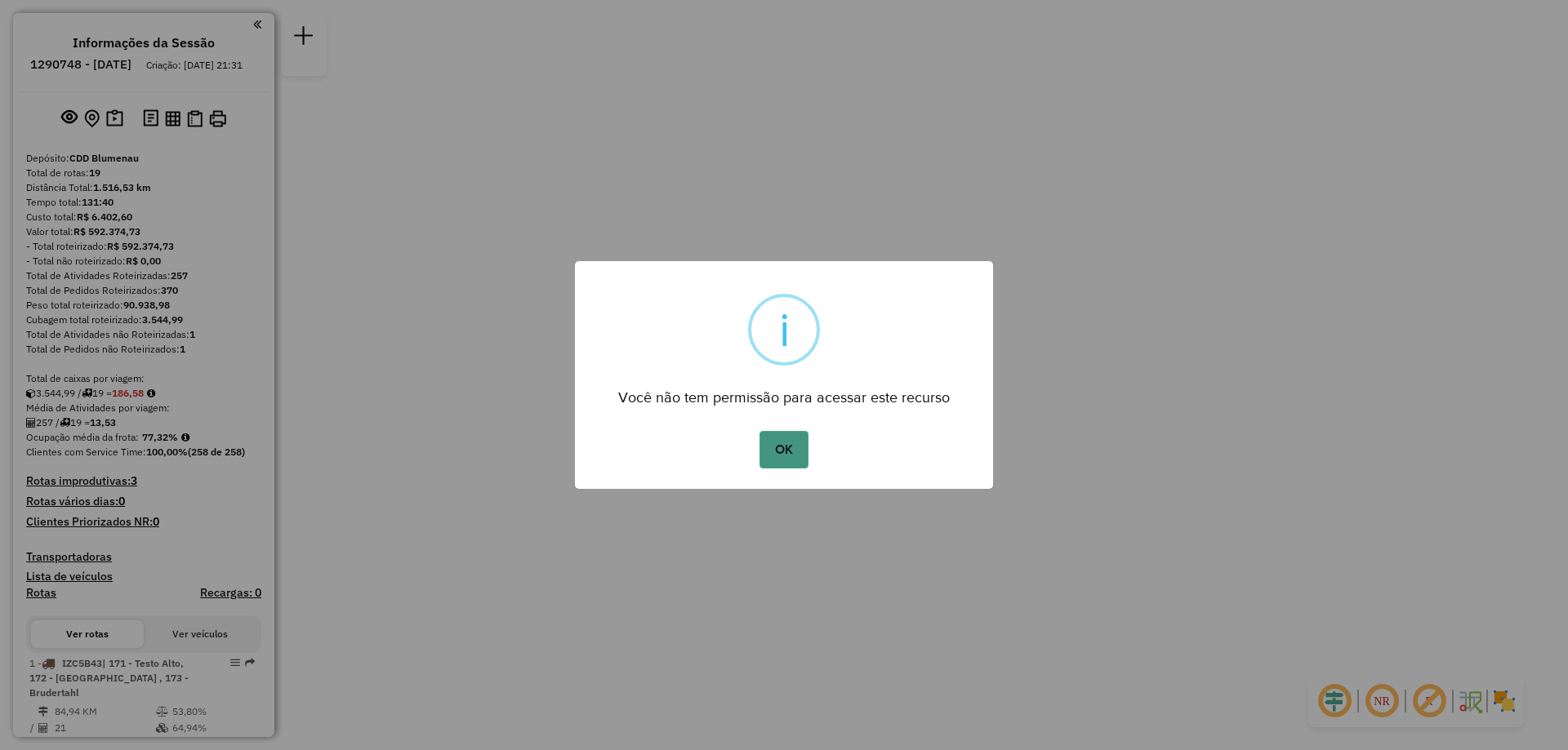
click at [777, 453] on button "OK" at bounding box center [783, 449] width 48 height 37
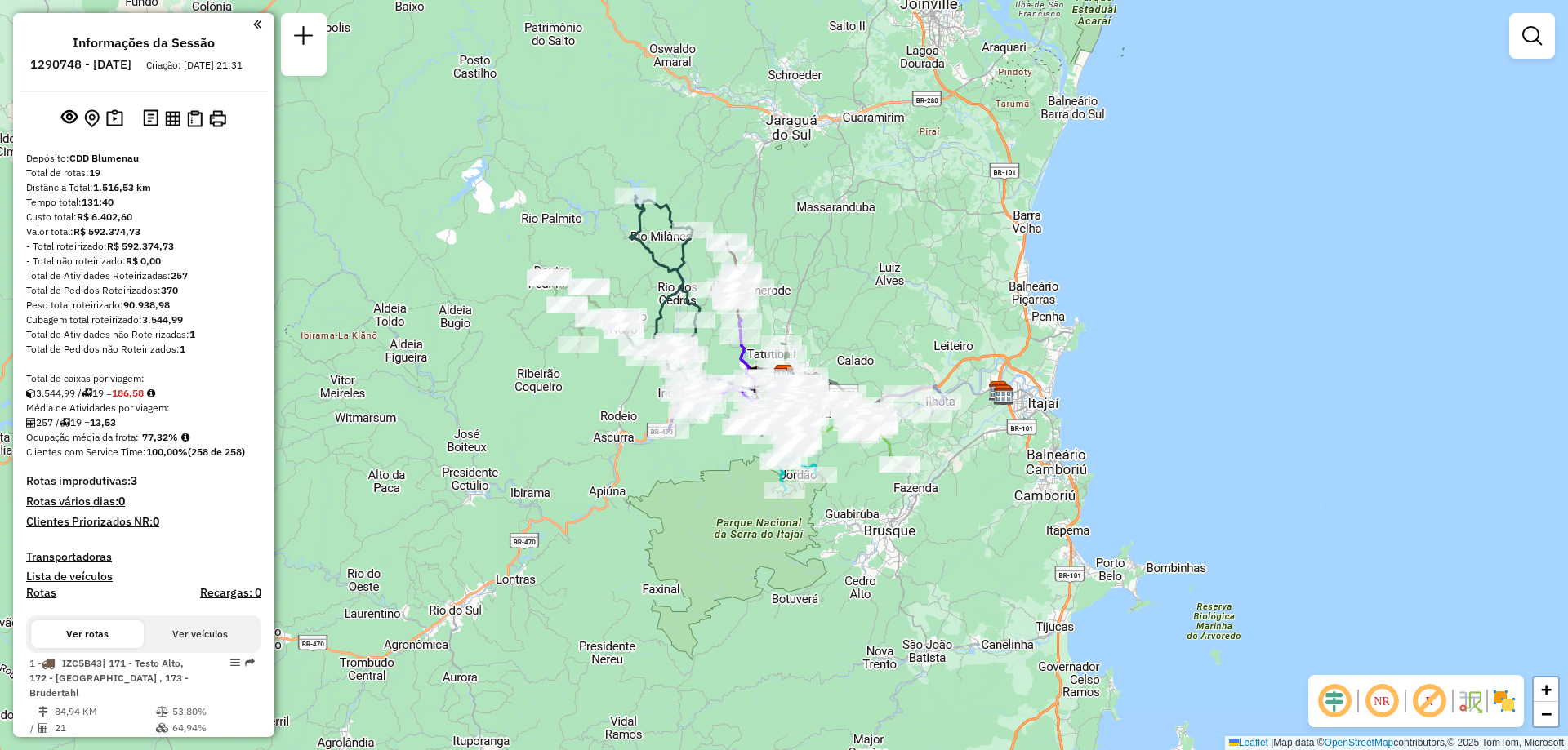
click at [1439, 707] on em at bounding box center [1429, 701] width 39 height 39
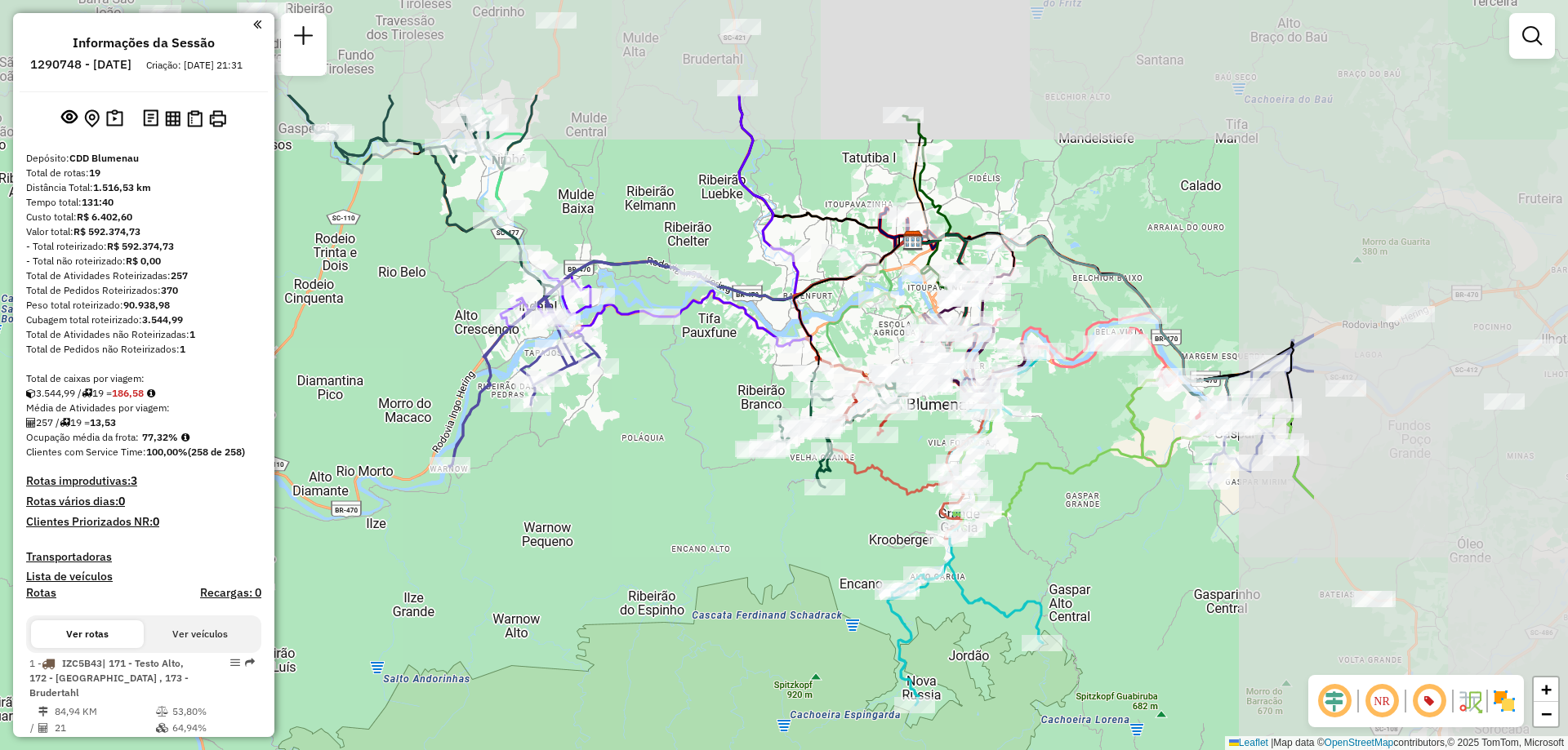
drag, startPoint x: 1085, startPoint y: 367, endPoint x: 711, endPoint y: 533, distance: 409.2
click at [711, 533] on div "Janela de atendimento Grade de atendimento Capacidade Transportadoras Veículos …" at bounding box center [784, 375] width 1568 height 750
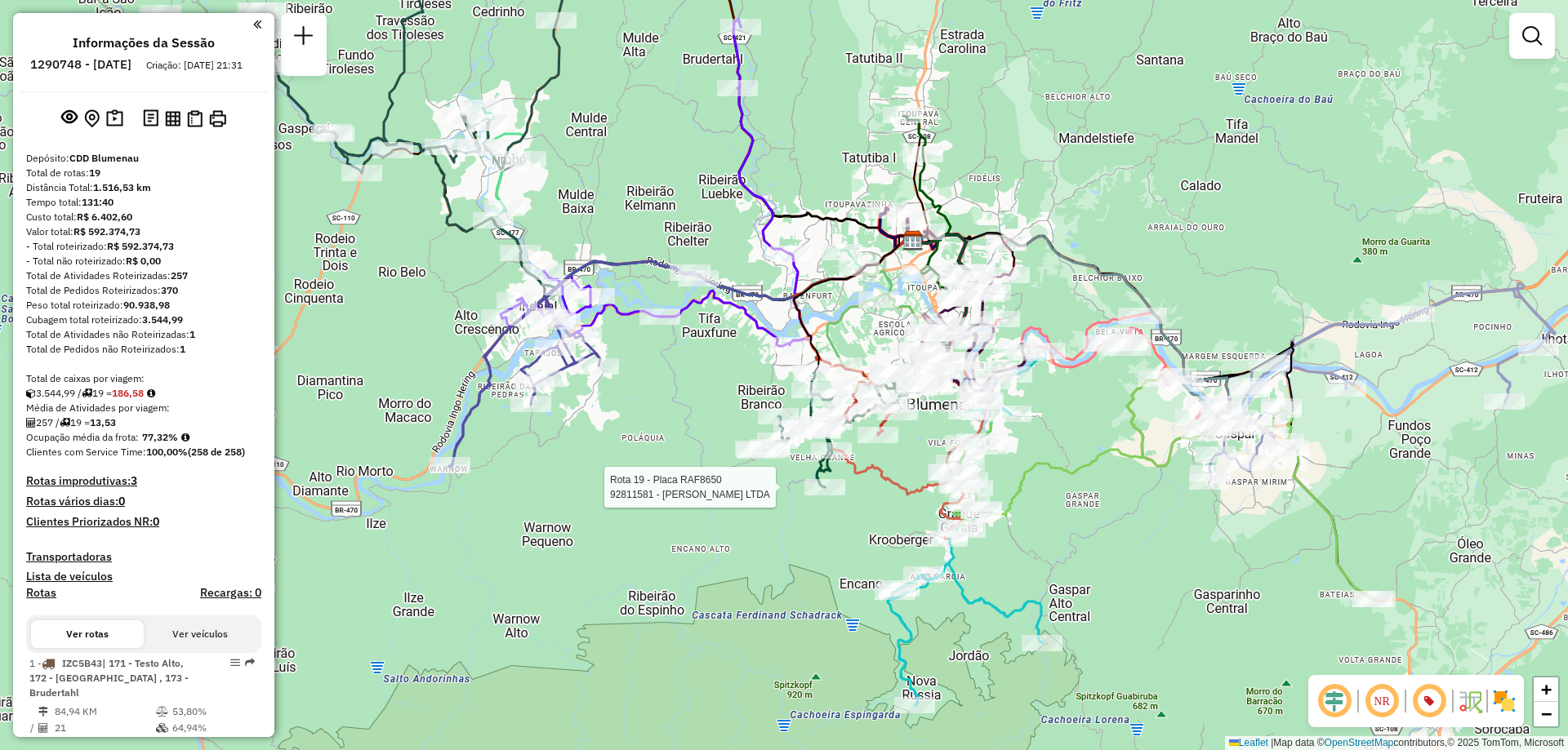
select select "**********"
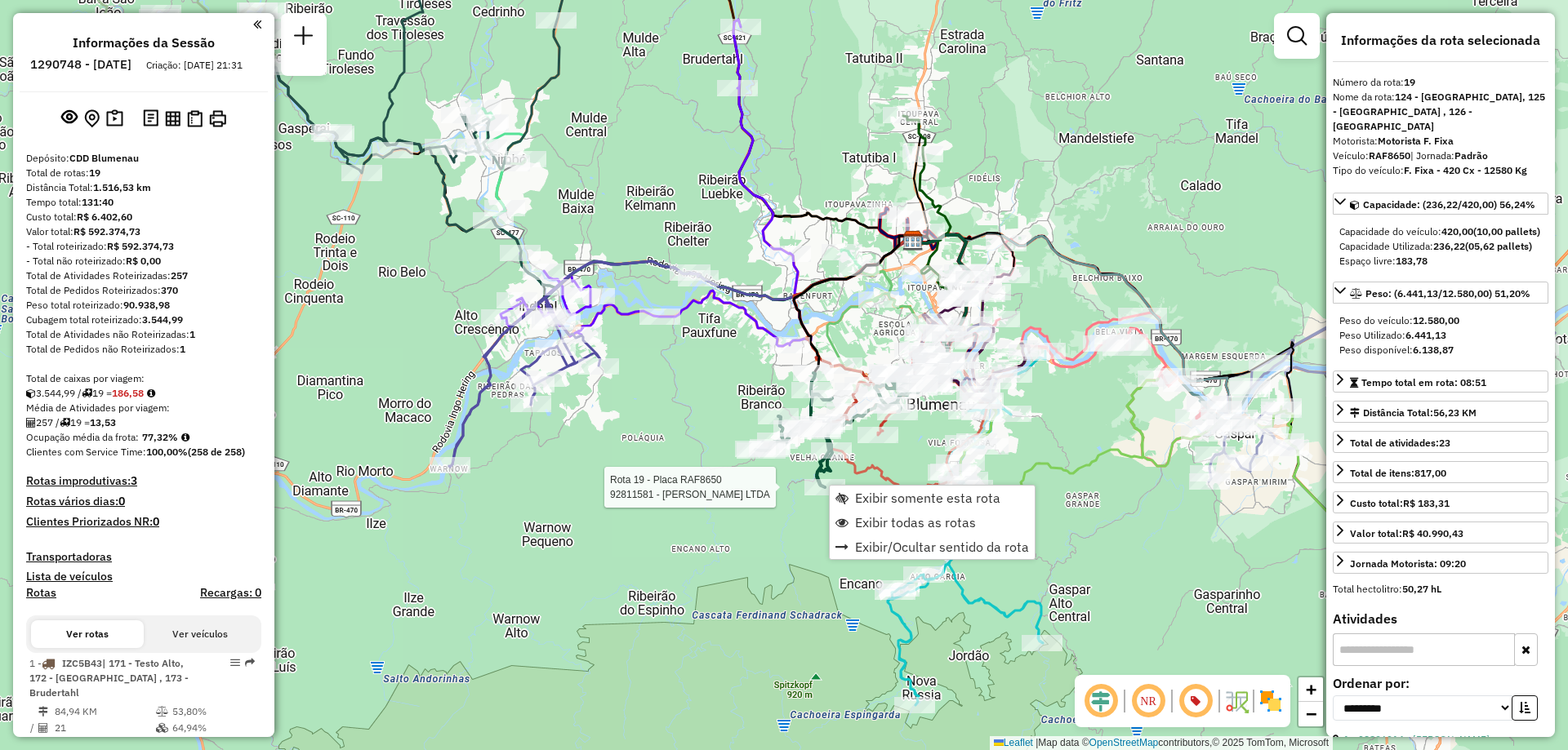
scroll to position [2291, 0]
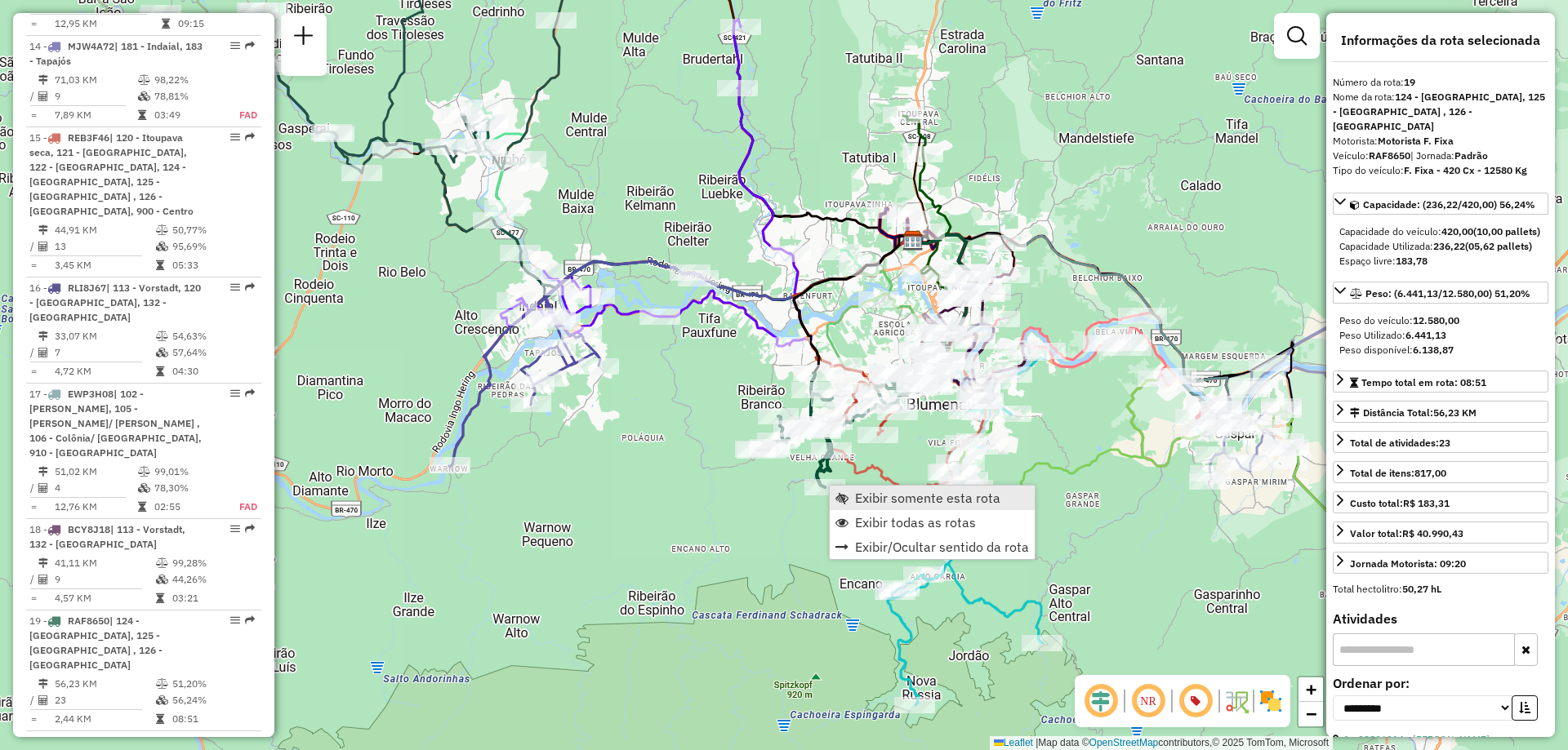
click at [878, 489] on link "Exibir somente esta rota" at bounding box center [932, 498] width 205 height 25
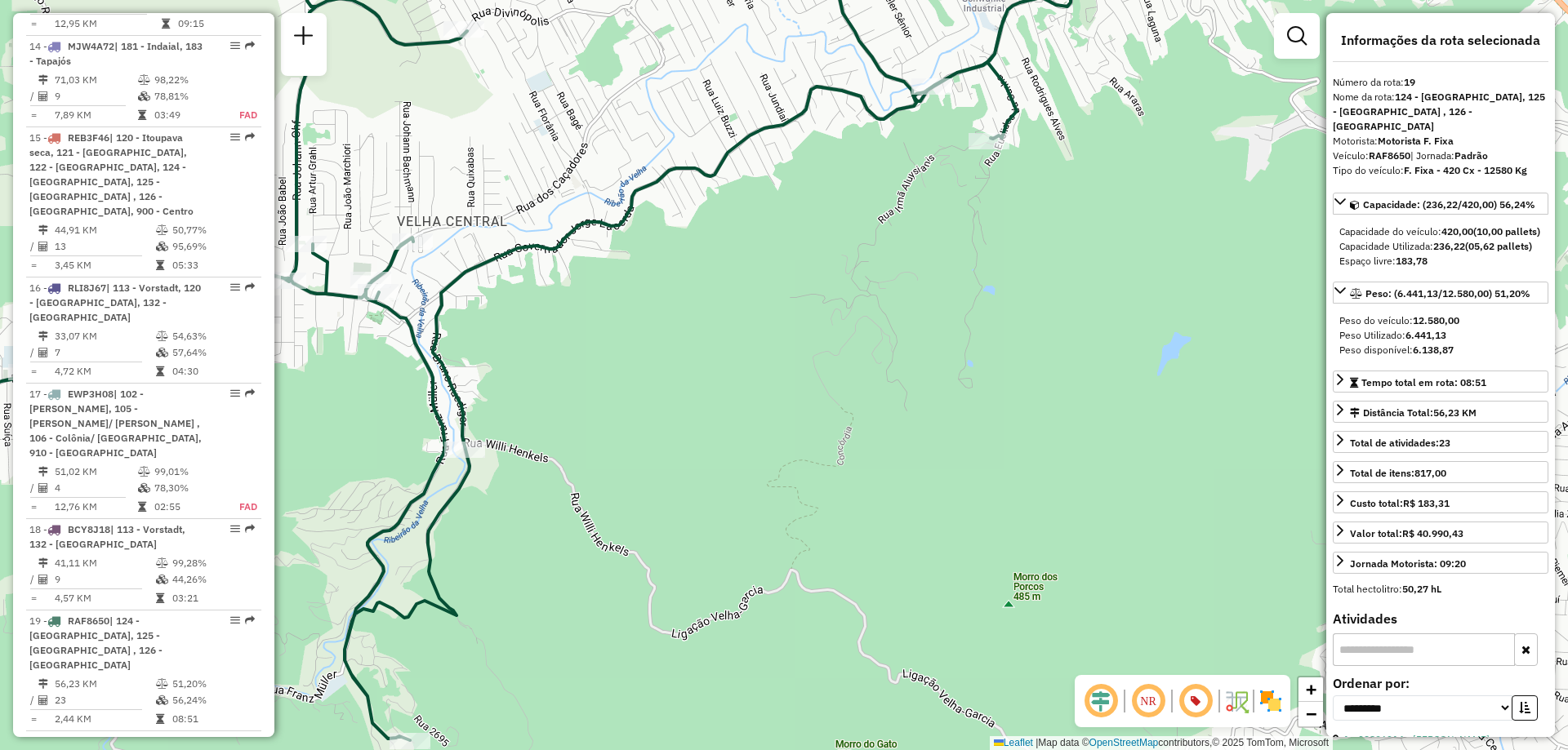
click at [1191, 710] on em at bounding box center [1195, 701] width 39 height 39
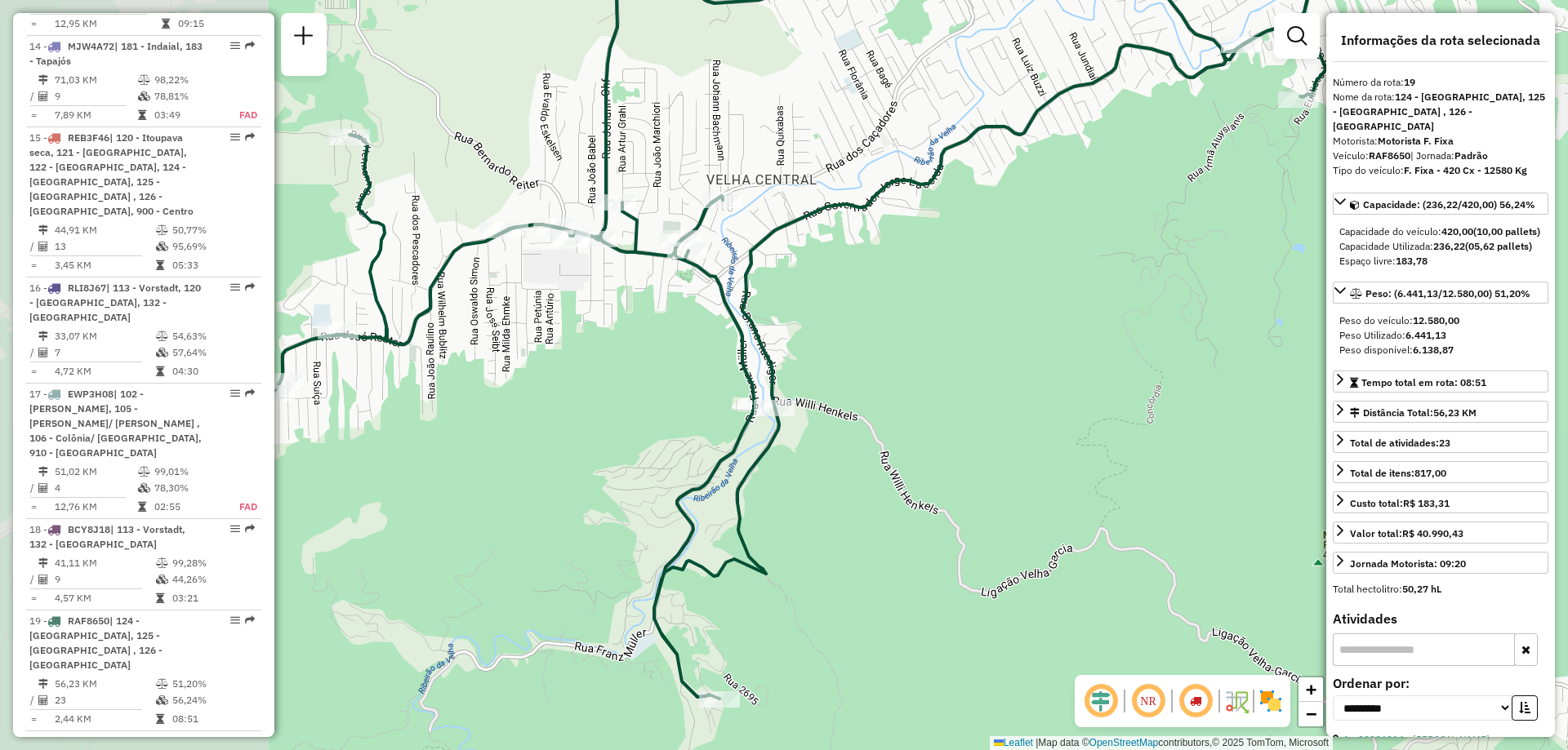
drag, startPoint x: 711, startPoint y: 507, endPoint x: 1021, endPoint y: 466, distance: 312.7
click at [1021, 466] on div "Janela de atendimento Grade de atendimento Capacidade Transportadoras Veículos …" at bounding box center [784, 375] width 1568 height 750
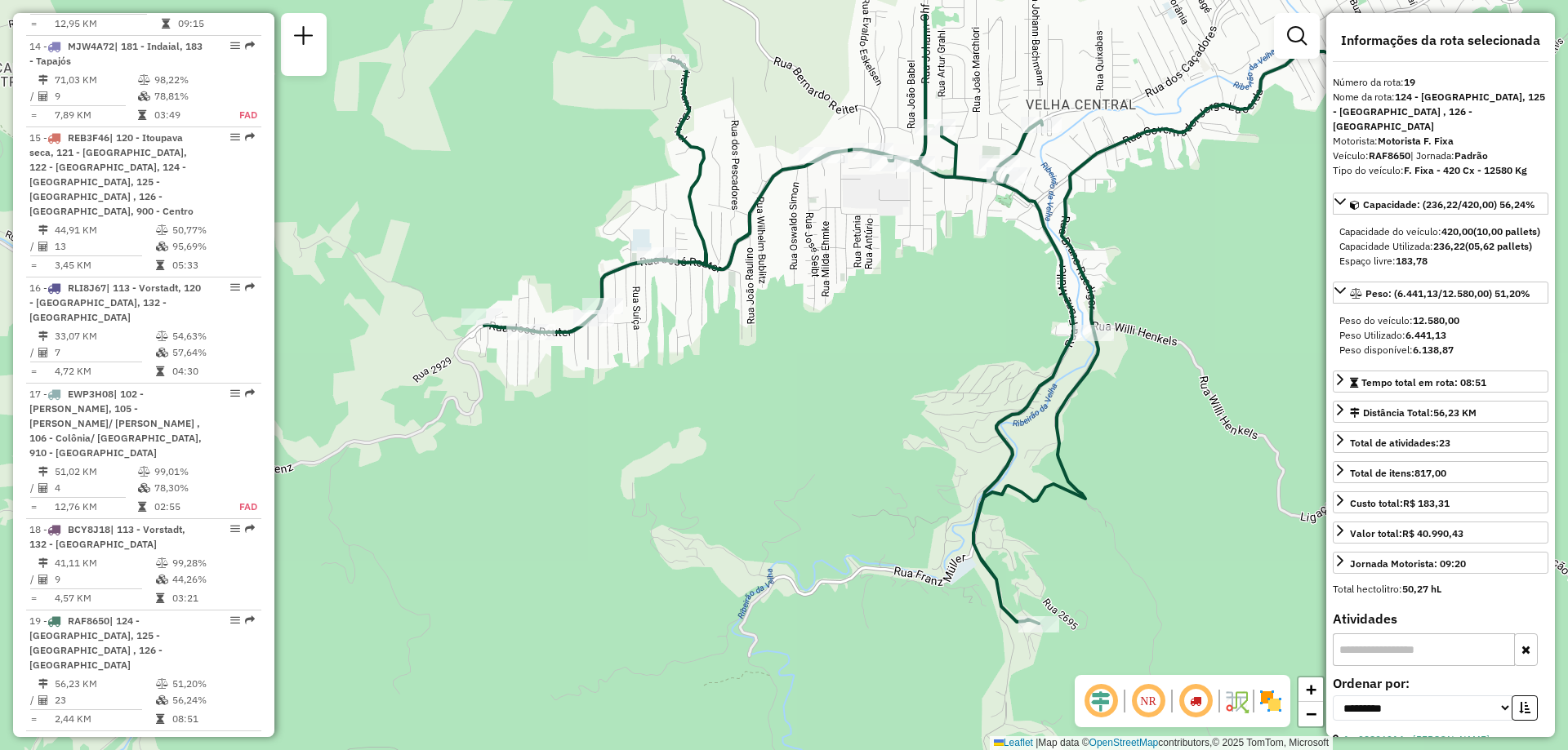
drag, startPoint x: 805, startPoint y: 378, endPoint x: 780, endPoint y: 416, distance: 45.5
click at [780, 416] on div "Janela de atendimento Grade de atendimento Capacidade Transportadoras Veículos …" at bounding box center [784, 375] width 1568 height 750
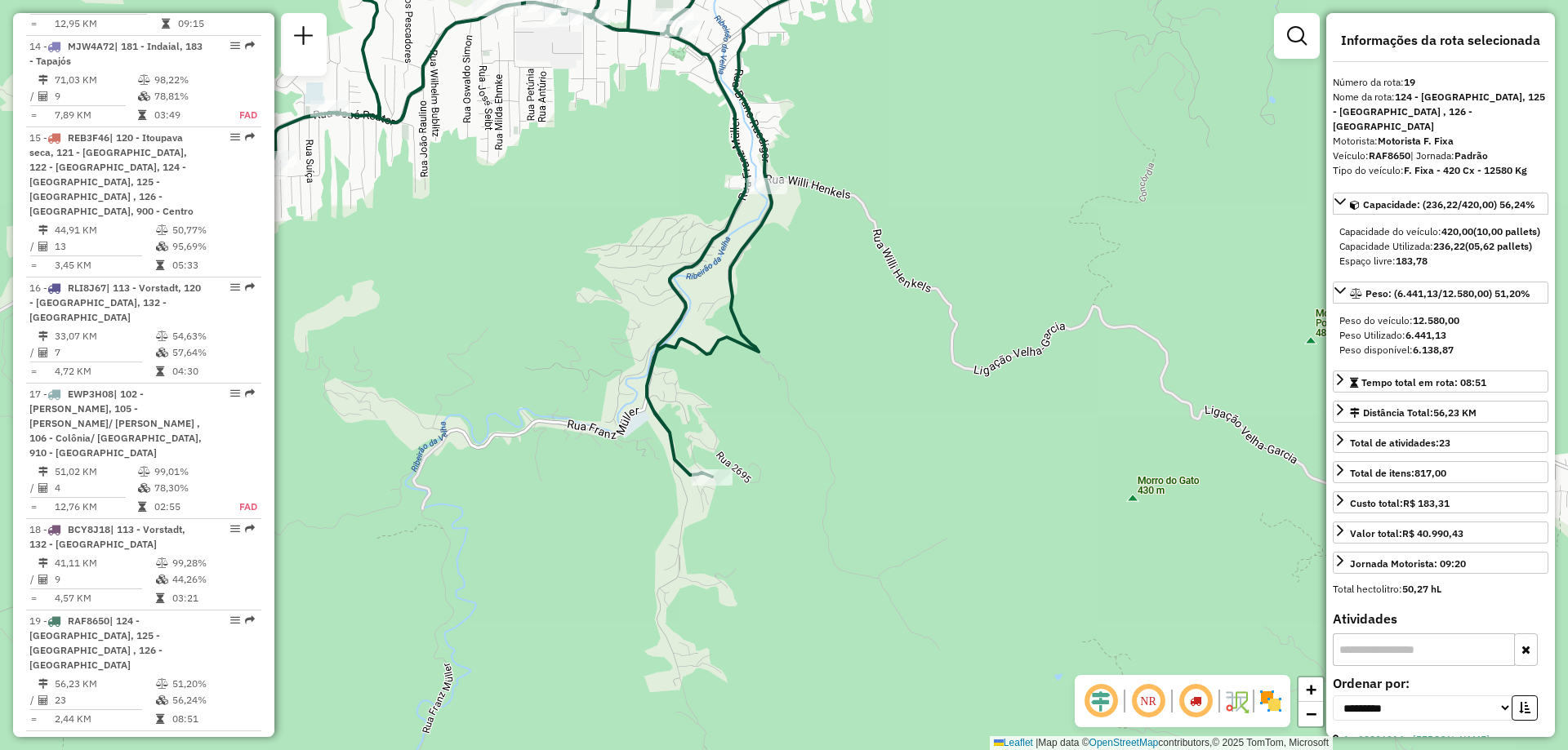
drag, startPoint x: 888, startPoint y: 334, endPoint x: 562, endPoint y: 187, distance: 357.6
click at [562, 187] on div "Janela de atendimento Grade de atendimento Capacidade Transportadoras Veículos …" at bounding box center [784, 375] width 1568 height 750
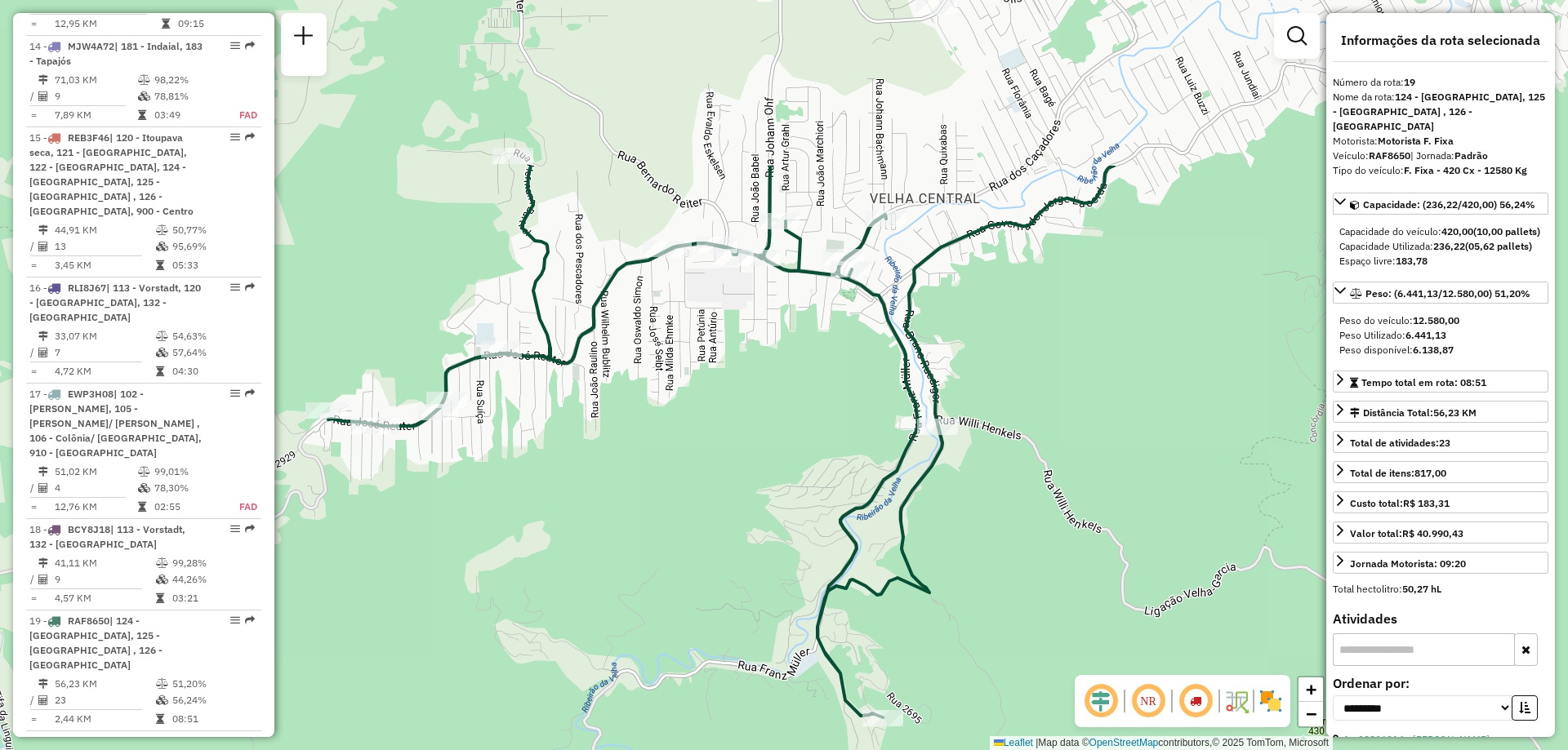
drag, startPoint x: 922, startPoint y: 168, endPoint x: 1093, endPoint y: 409, distance: 295.5
click at [1093, 409] on div "Janela de atendimento Grade de atendimento Capacidade Transportadoras Veículos …" at bounding box center [784, 375] width 1568 height 750
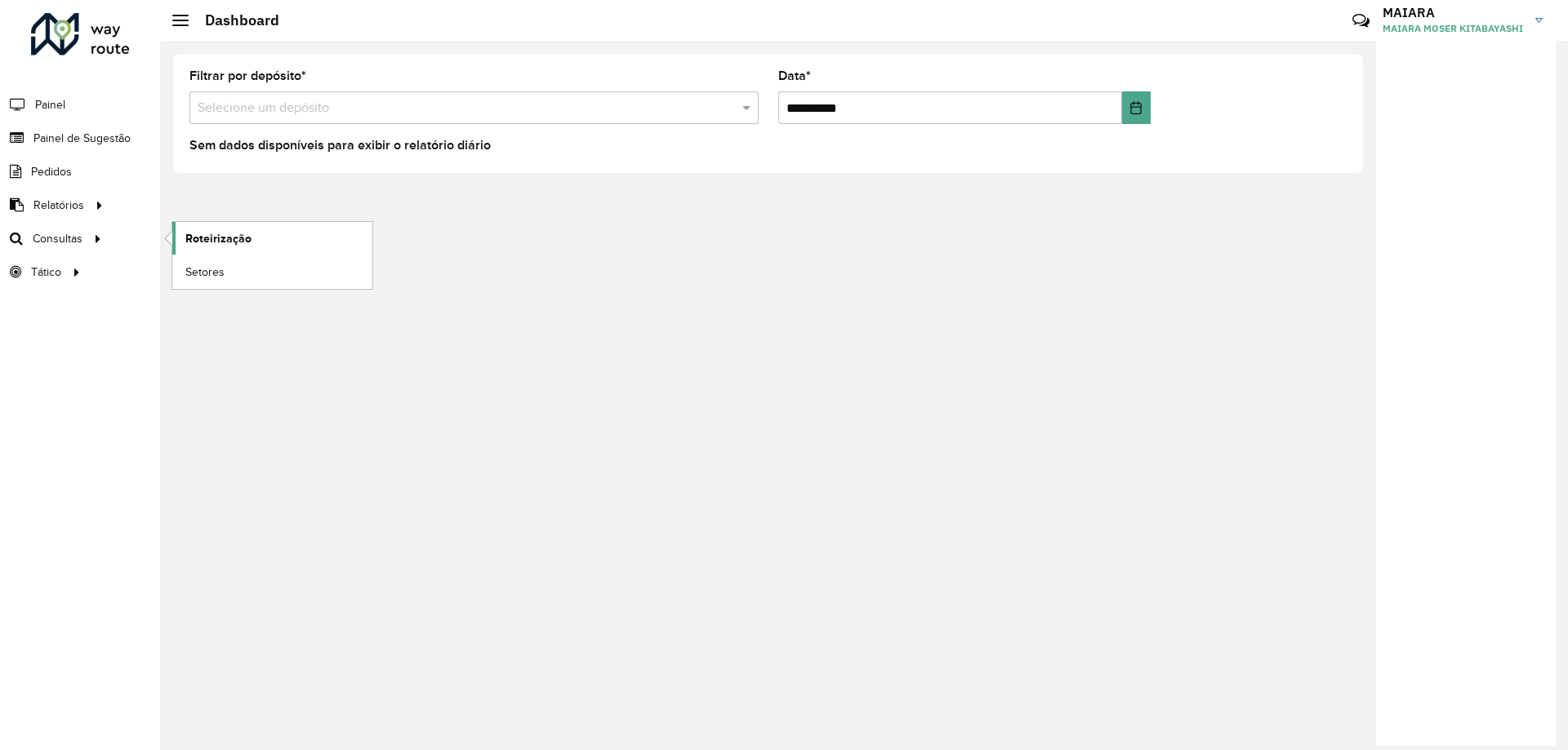
click at [185, 234] on span "Roteirização" at bounding box center [218, 239] width 66 height 17
click at [72, 135] on span "Painel de Sugestão" at bounding box center [85, 138] width 102 height 17
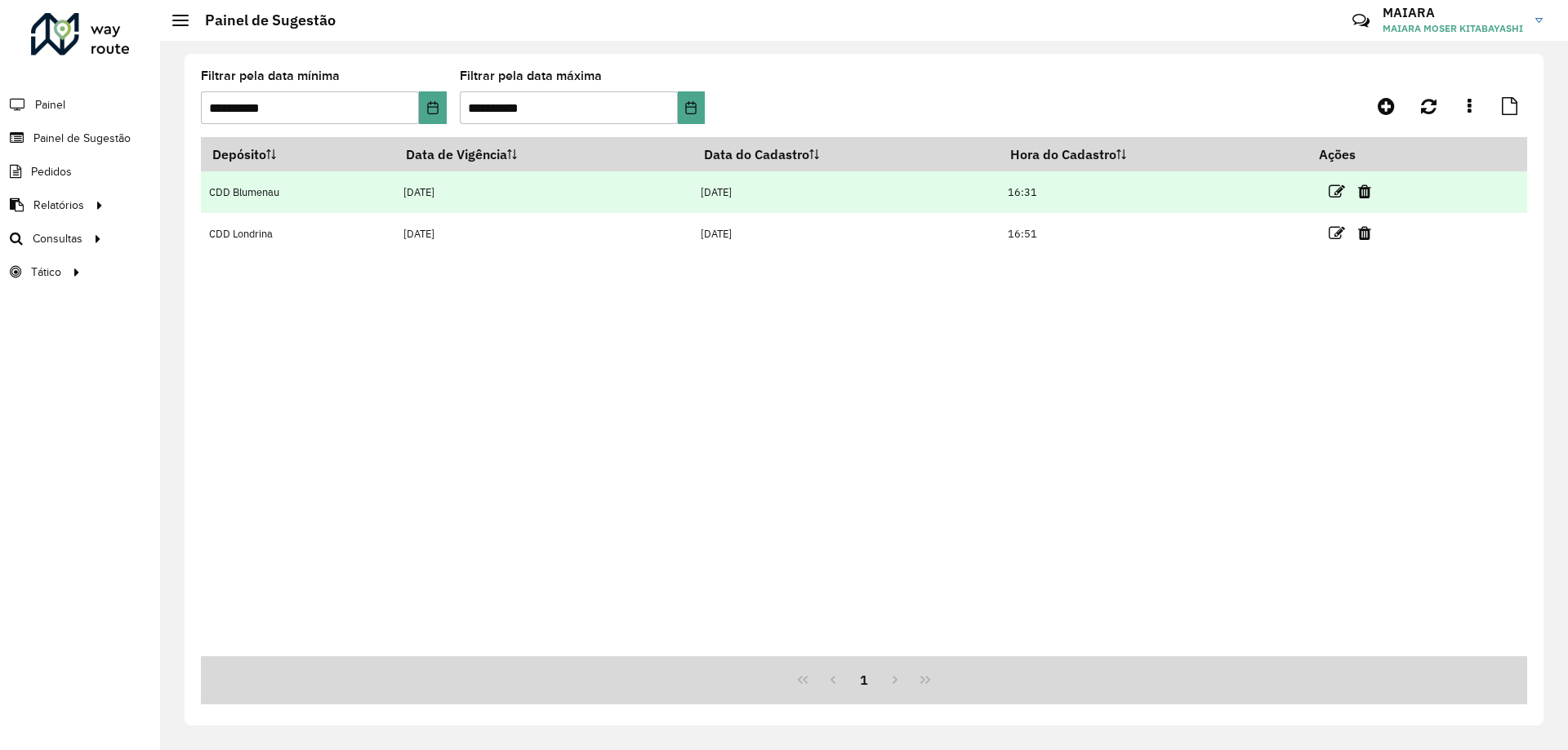
click at [1350, 185] on td at bounding box center [1357, 192] width 98 height 41
click at [1345, 185] on icon at bounding box center [1336, 191] width 16 height 16
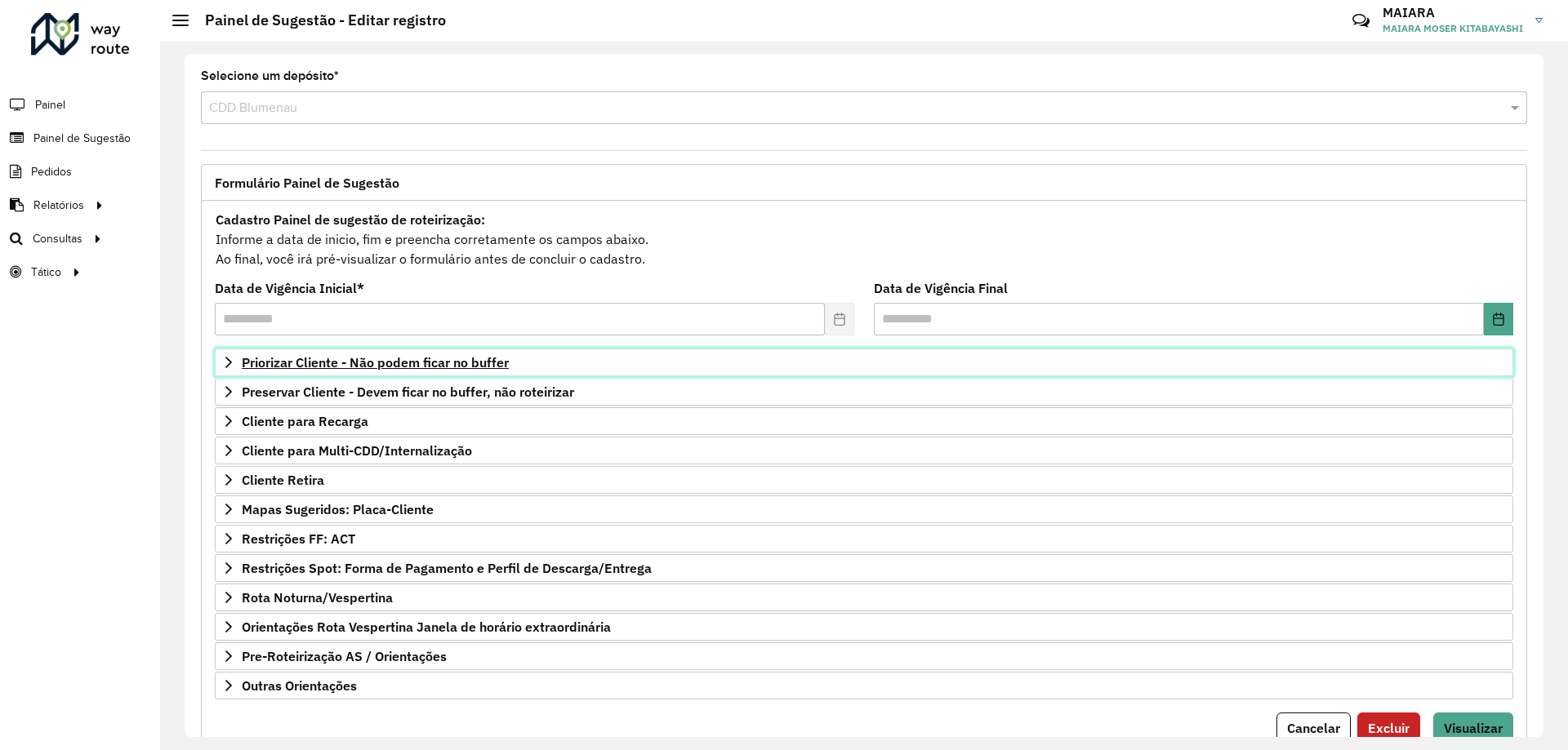
click at [413, 365] on span "Priorizar Cliente - Não podem ficar no buffer" at bounding box center [375, 362] width 267 height 13
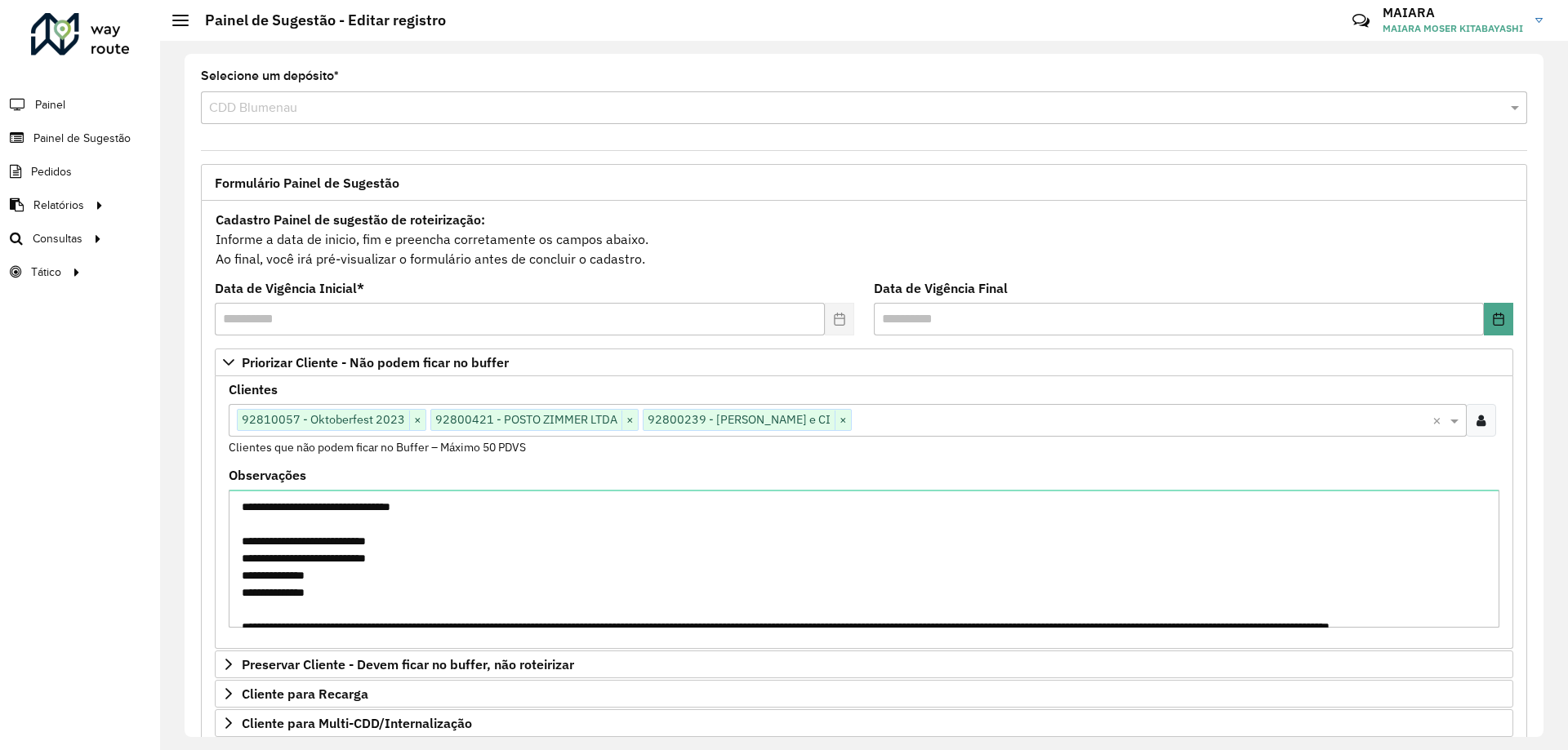
click at [892, 425] on input "text" at bounding box center [1142, 421] width 581 height 19
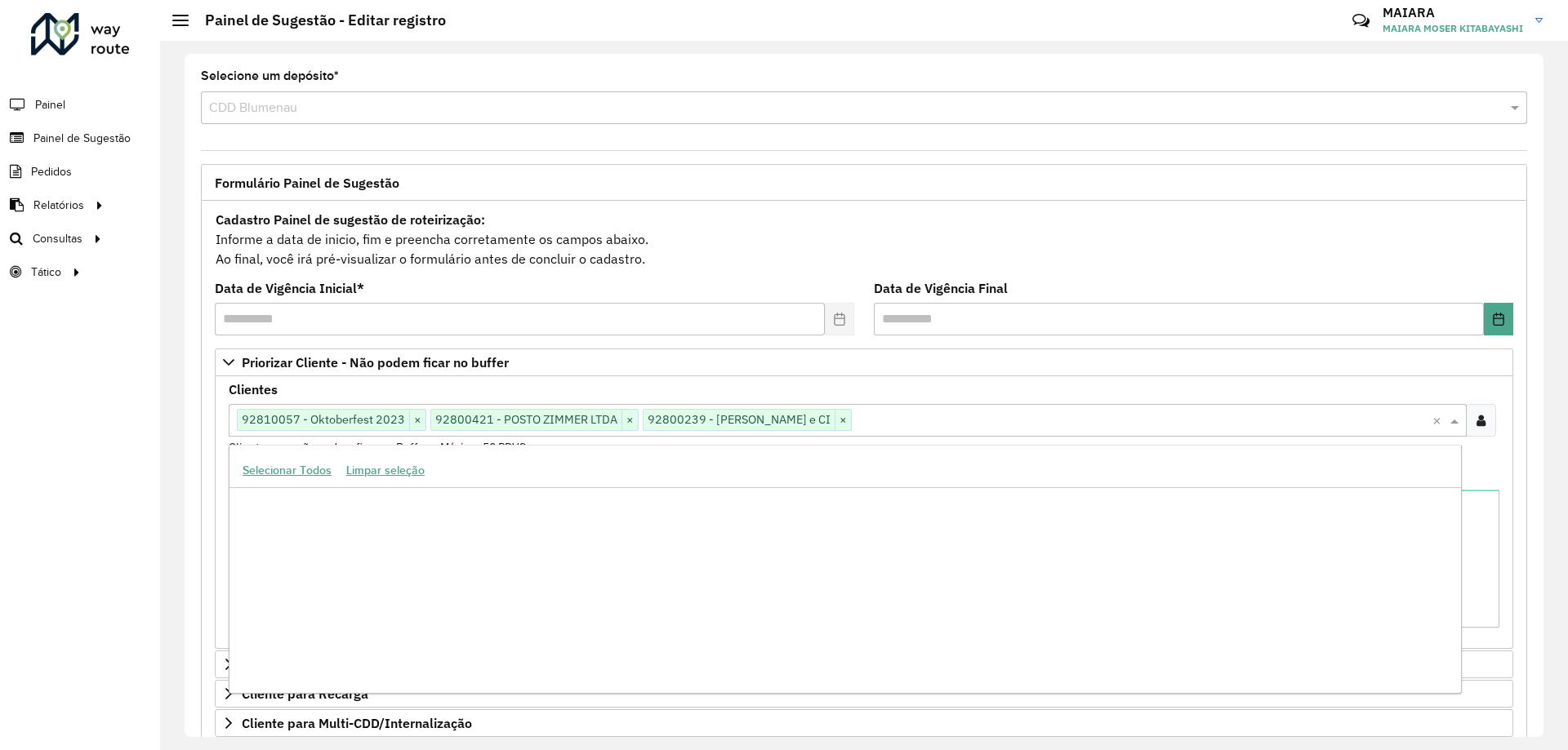
scroll to position [49415, 0]
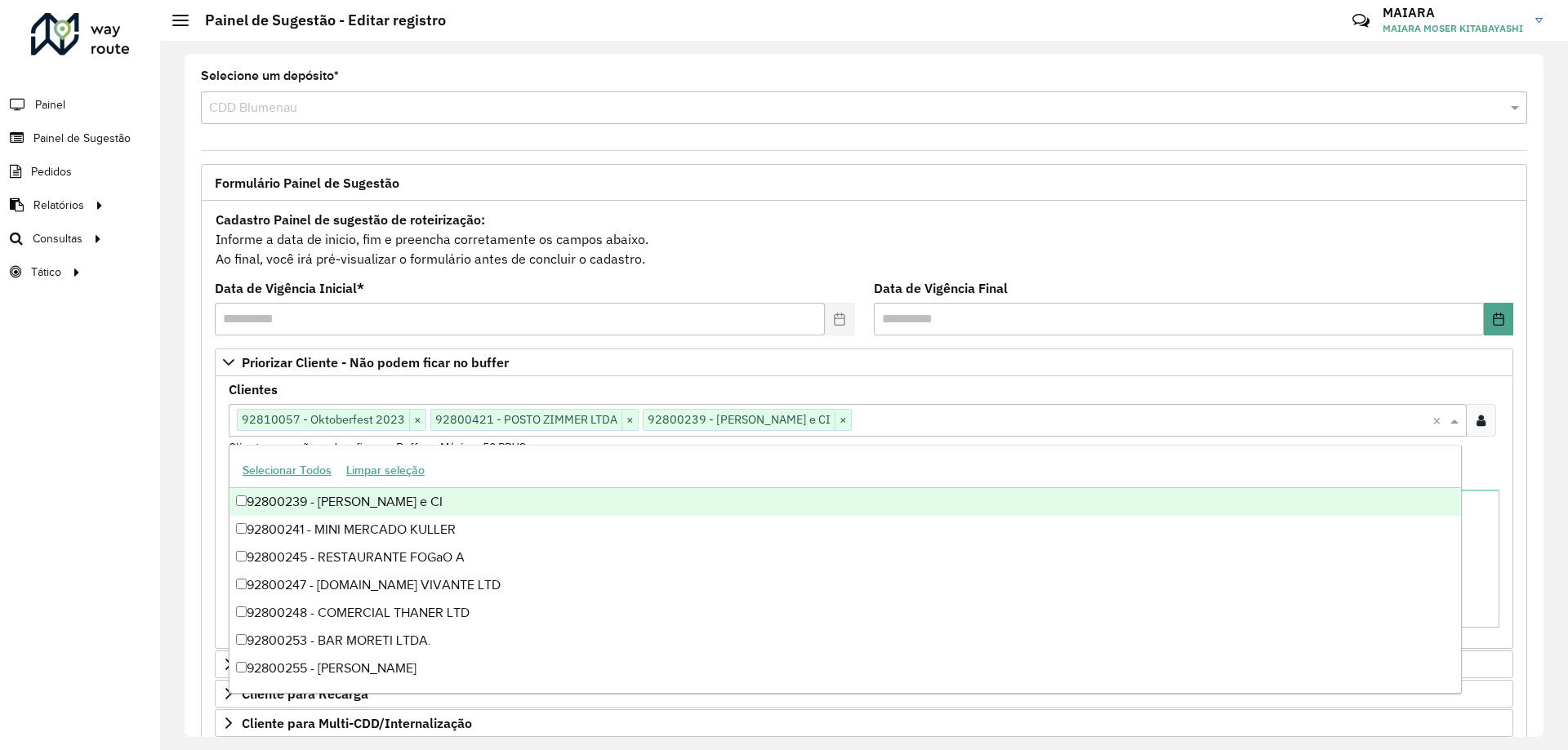
paste input "*****"
type input "*****"
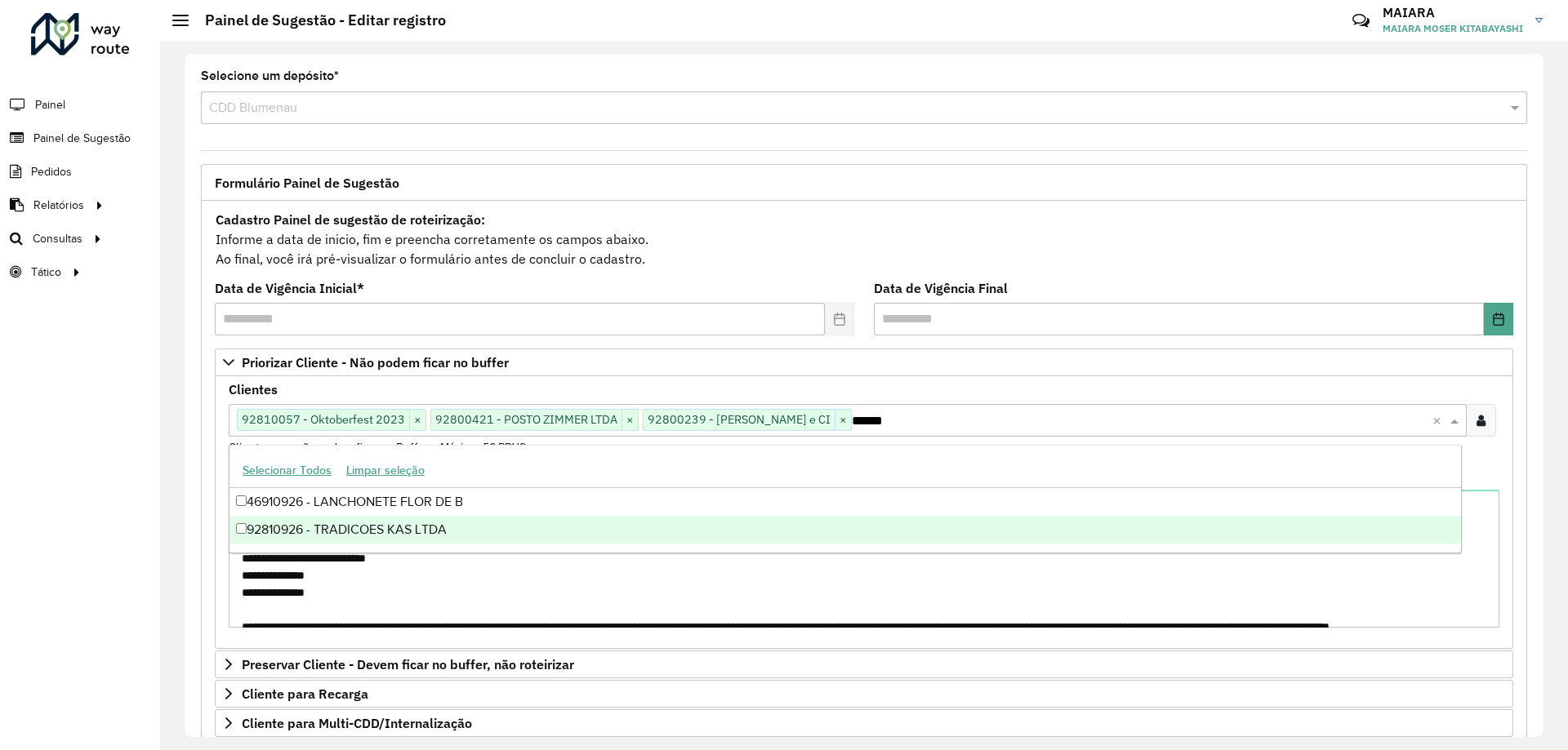
click at [370, 532] on div "92810926 - TRADICOES KAS LTDA" at bounding box center [845, 530] width 1232 height 28
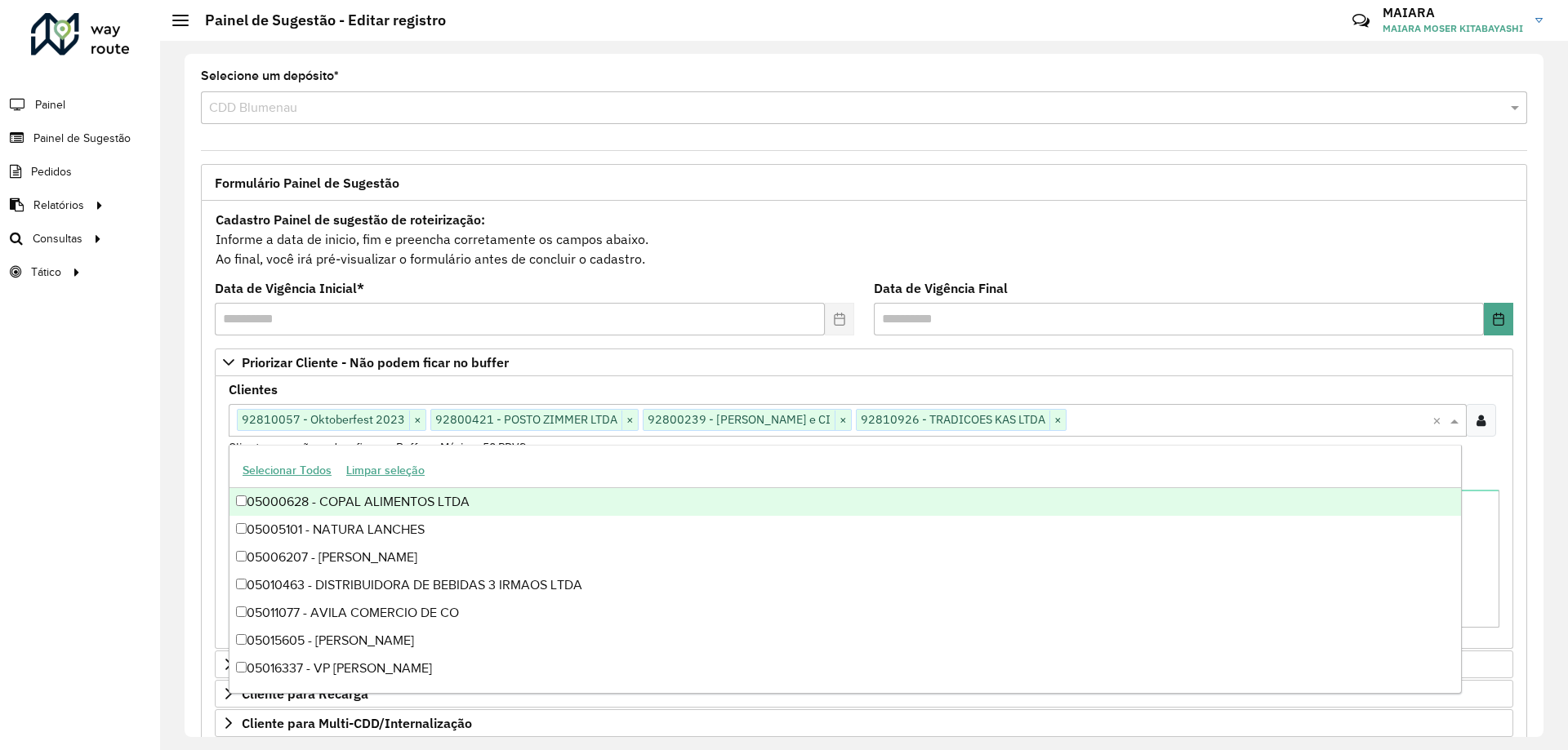
click at [1122, 416] on input "text" at bounding box center [1250, 421] width 366 height 19
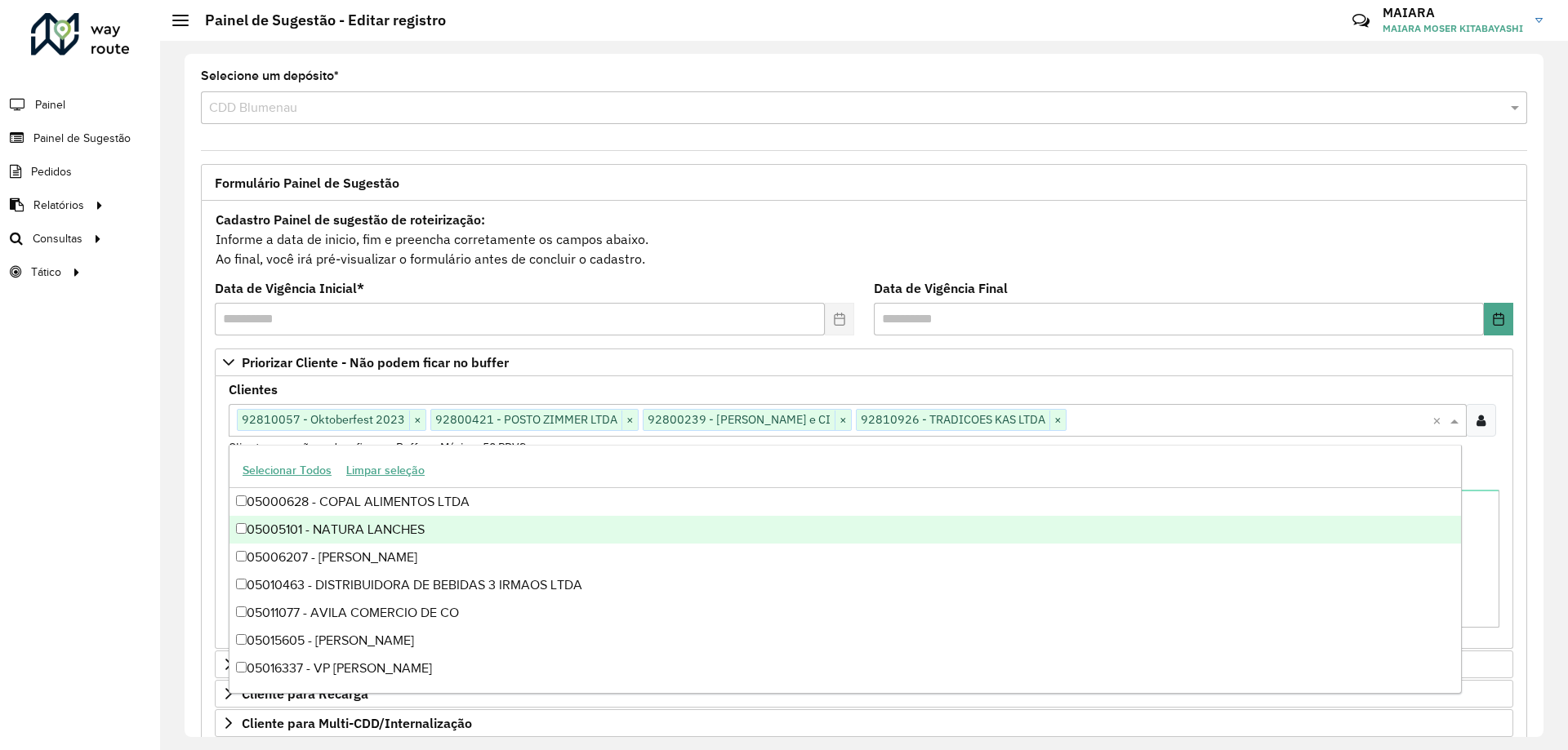
click at [164, 541] on div "**********" at bounding box center [864, 395] width 1408 height 709
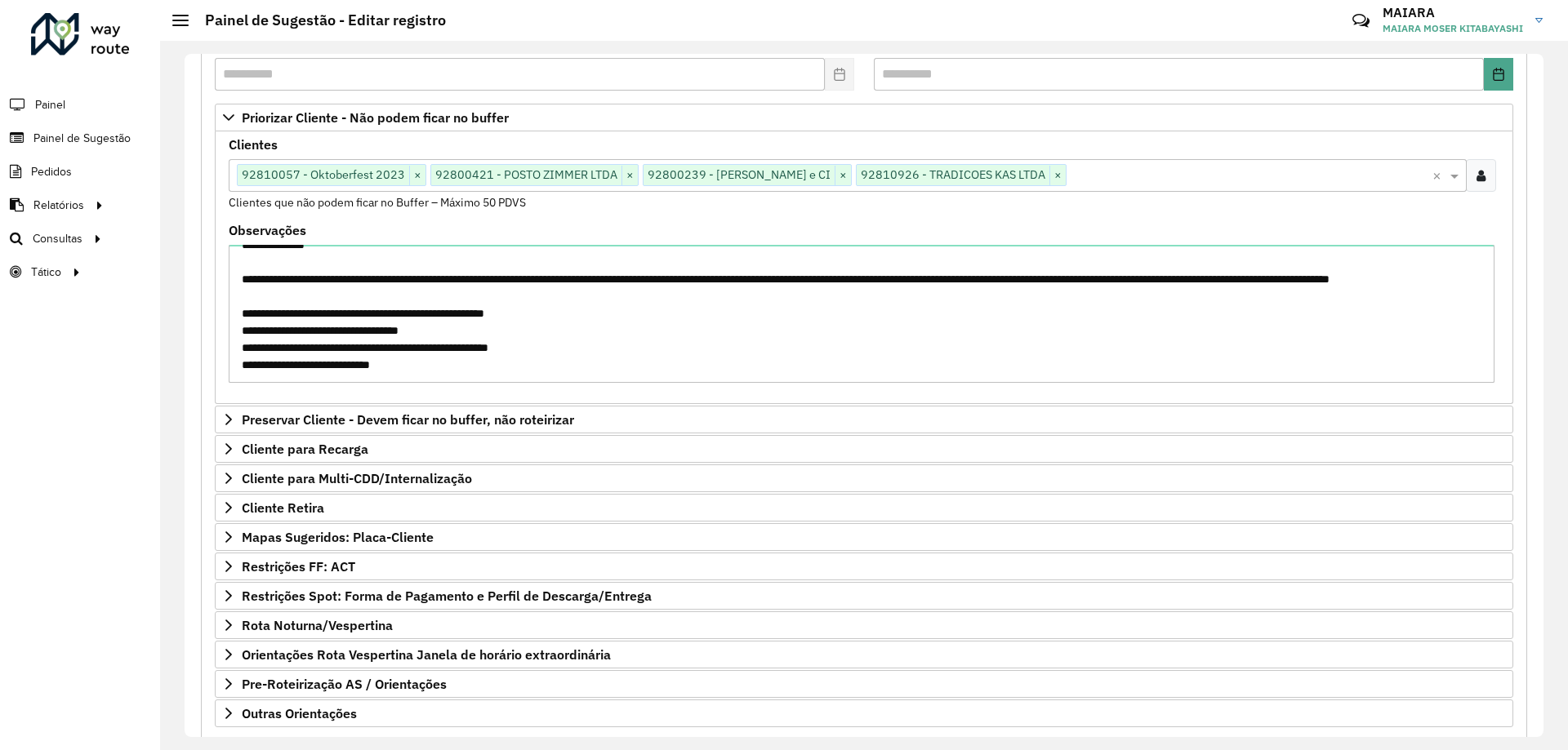
scroll to position [336, 0]
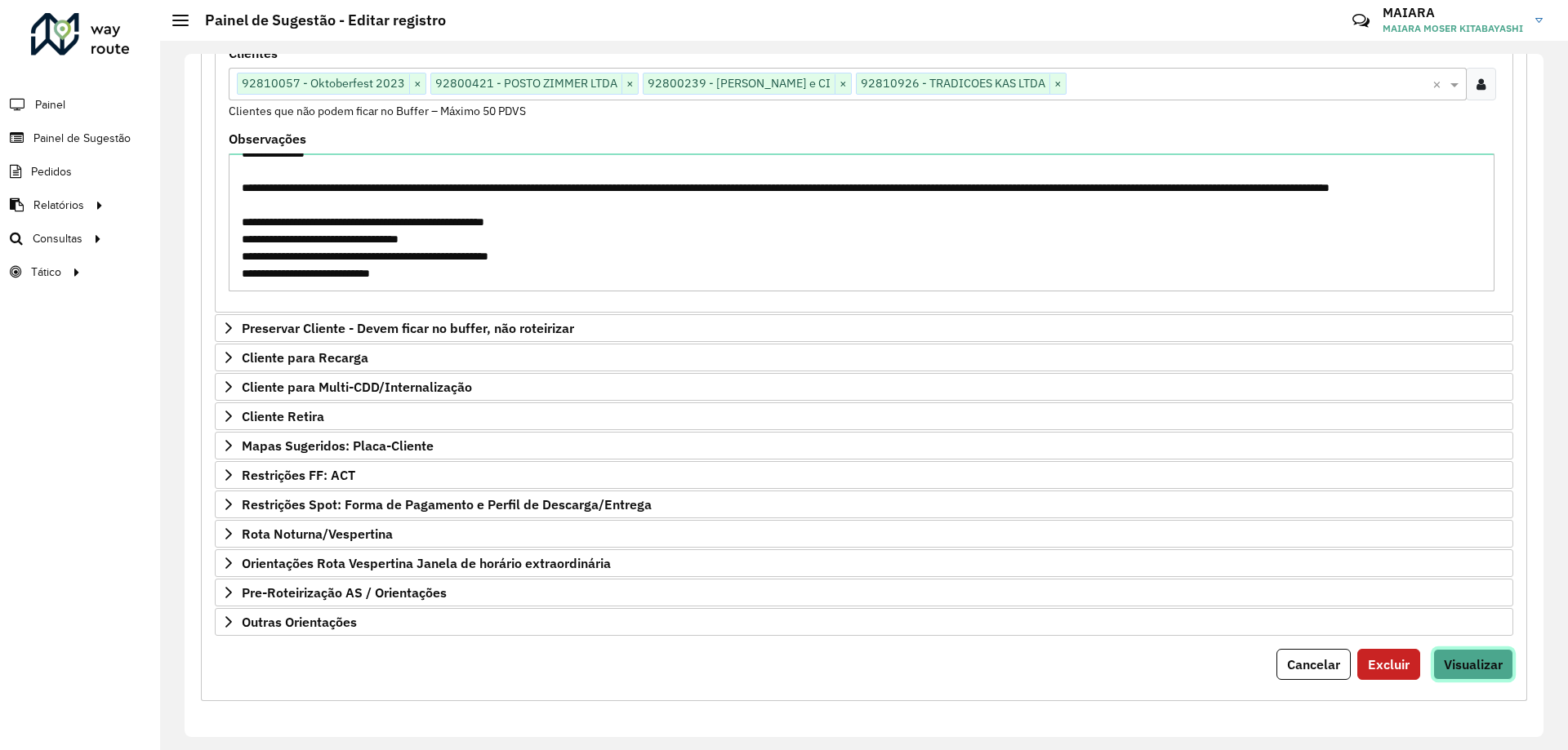
click at [1479, 666] on span "Visualizar" at bounding box center [1472, 664] width 58 height 16
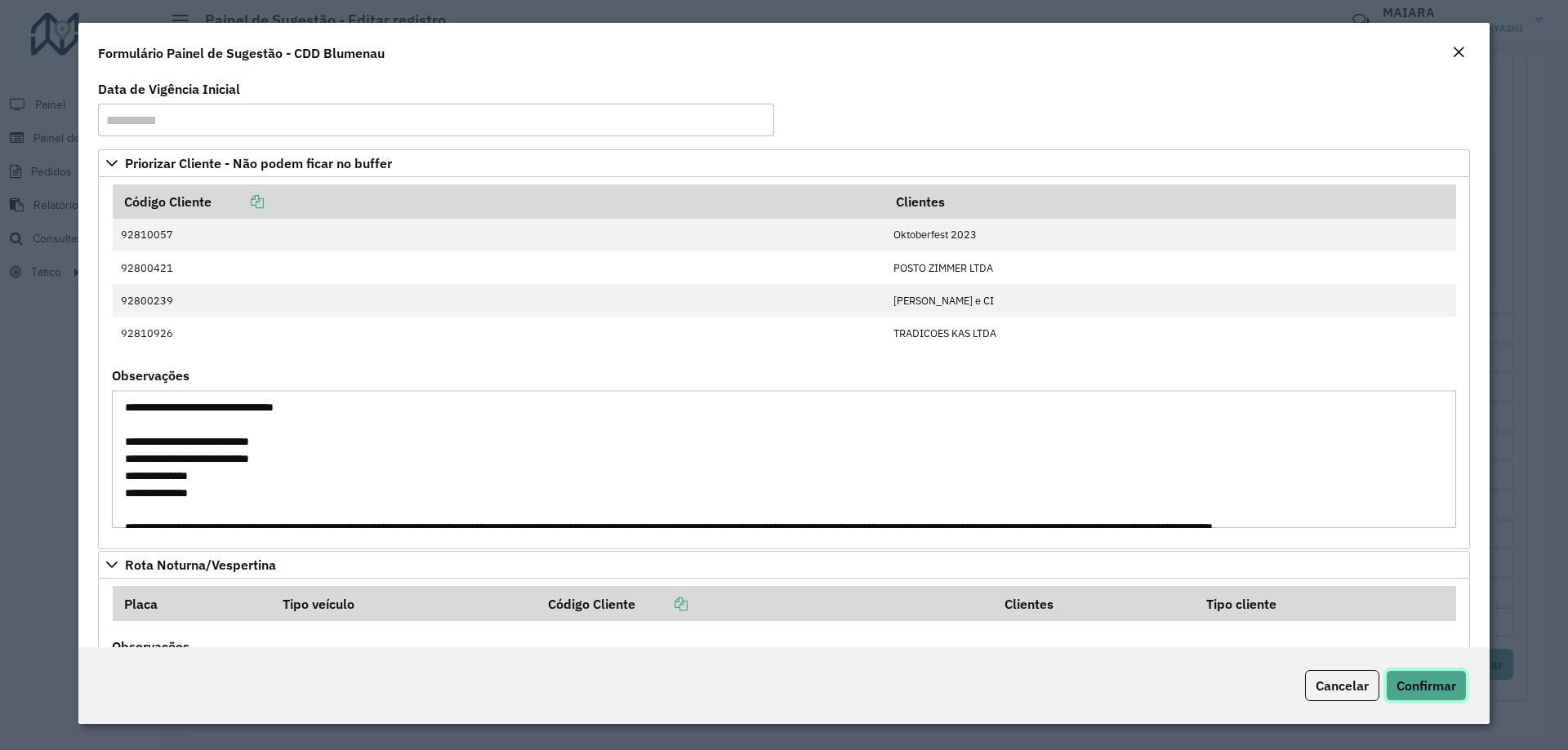
click at [1422, 690] on span "Confirmar" at bounding box center [1426, 686] width 59 height 16
